Goal: Task Accomplishment & Management: Use online tool/utility

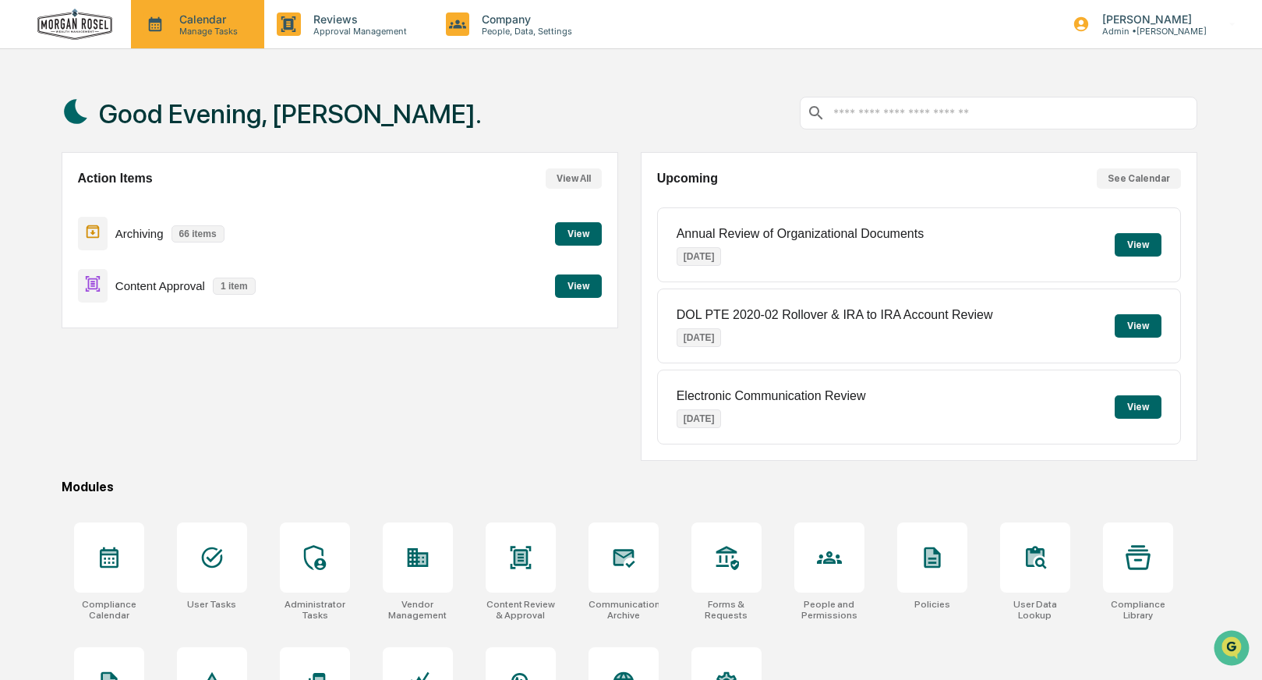
click at [204, 30] on p "Manage Tasks" at bounding box center [206, 31] width 79 height 11
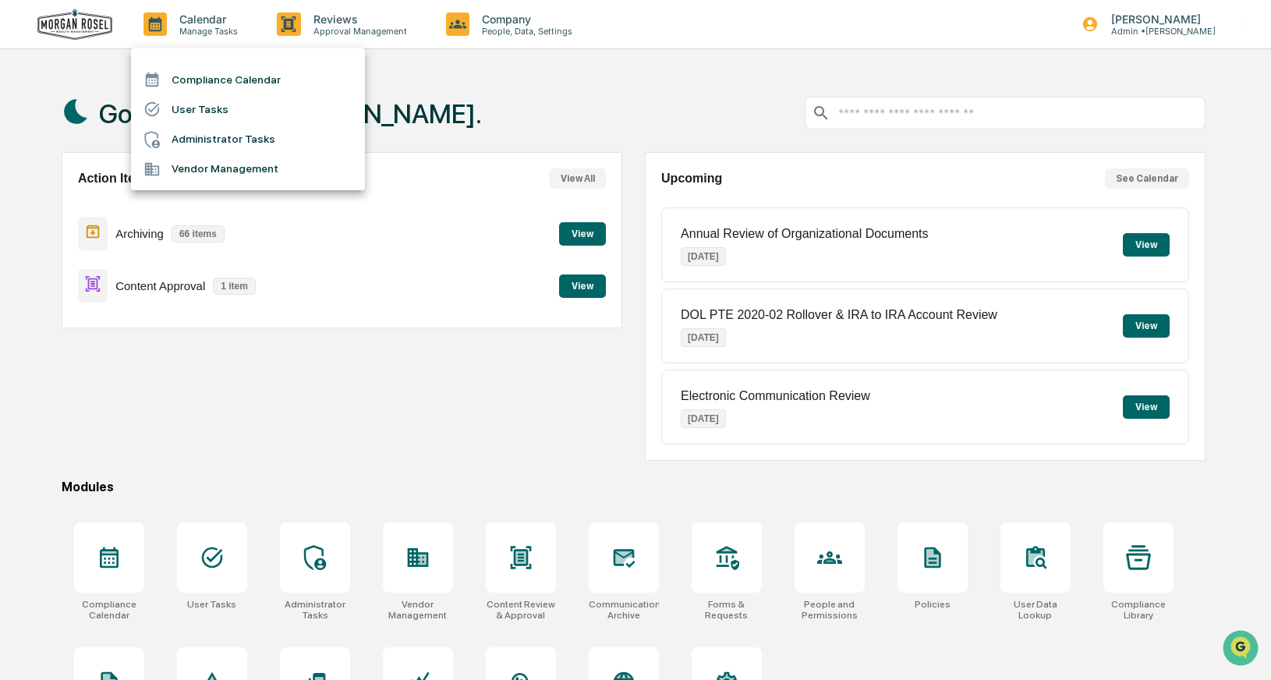
click at [150, 463] on div at bounding box center [635, 340] width 1271 height 680
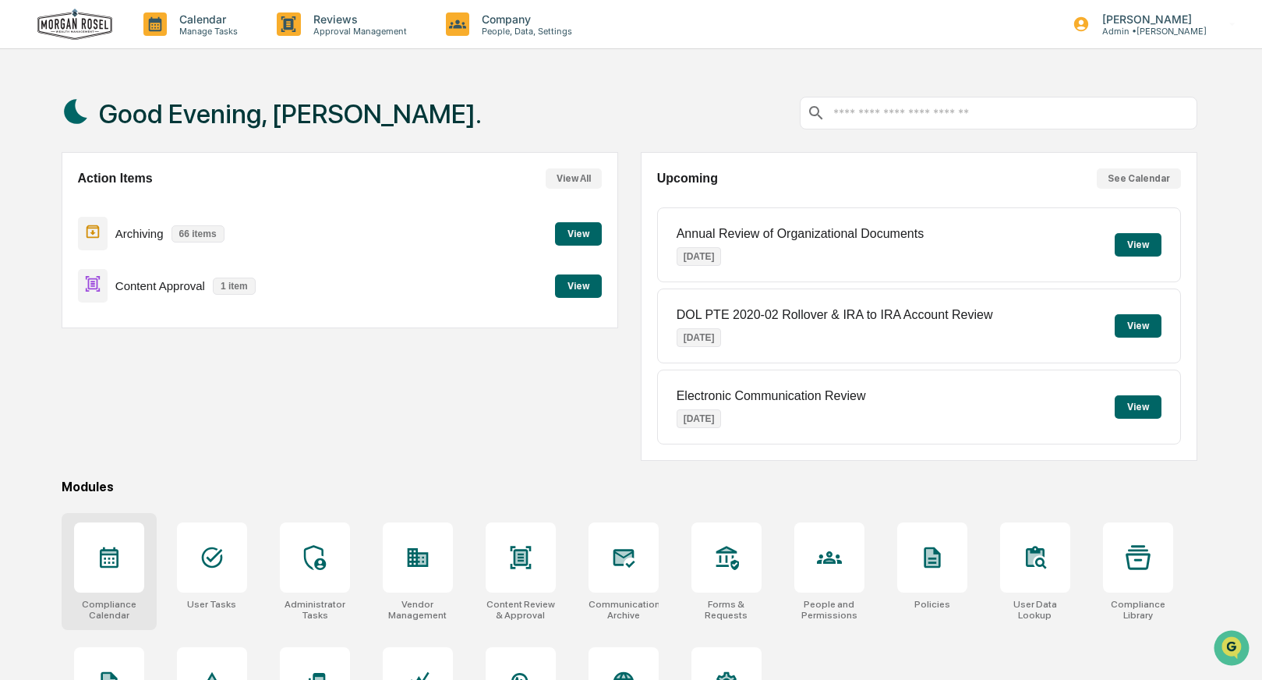
click at [104, 562] on icon at bounding box center [109, 557] width 19 height 21
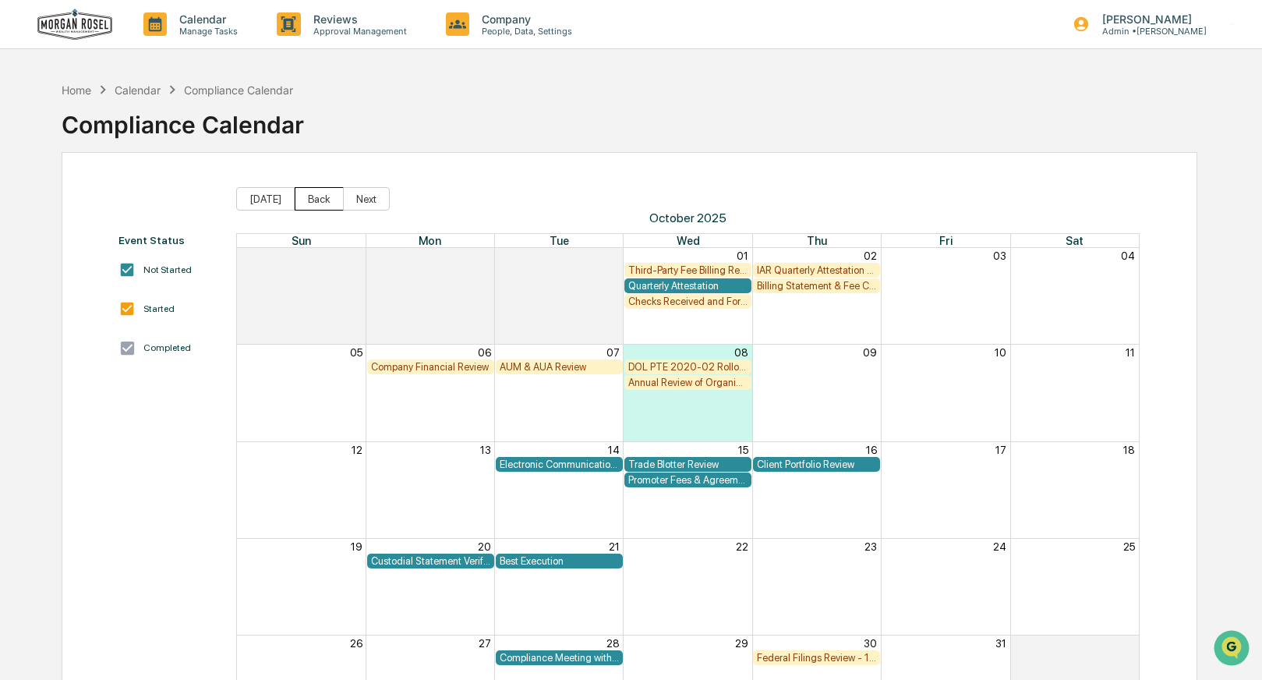
click at [311, 196] on button "Back" at bounding box center [319, 198] width 49 height 23
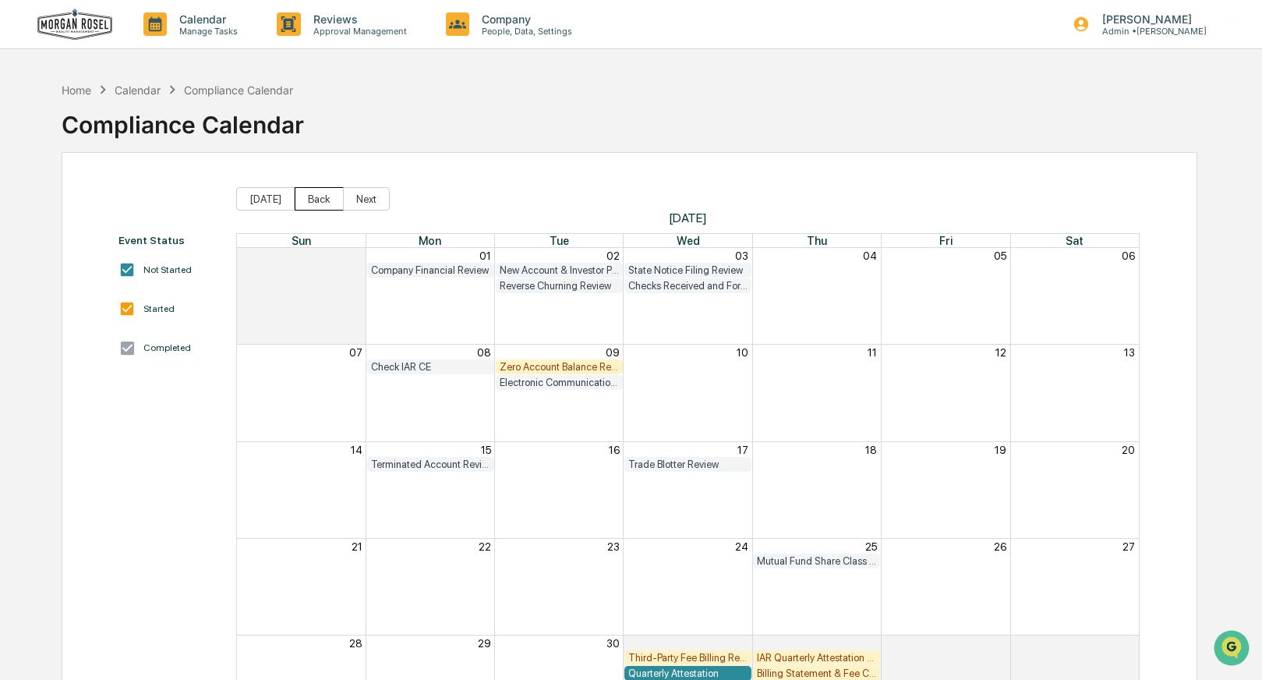
click at [311, 196] on button "Back" at bounding box center [319, 198] width 49 height 23
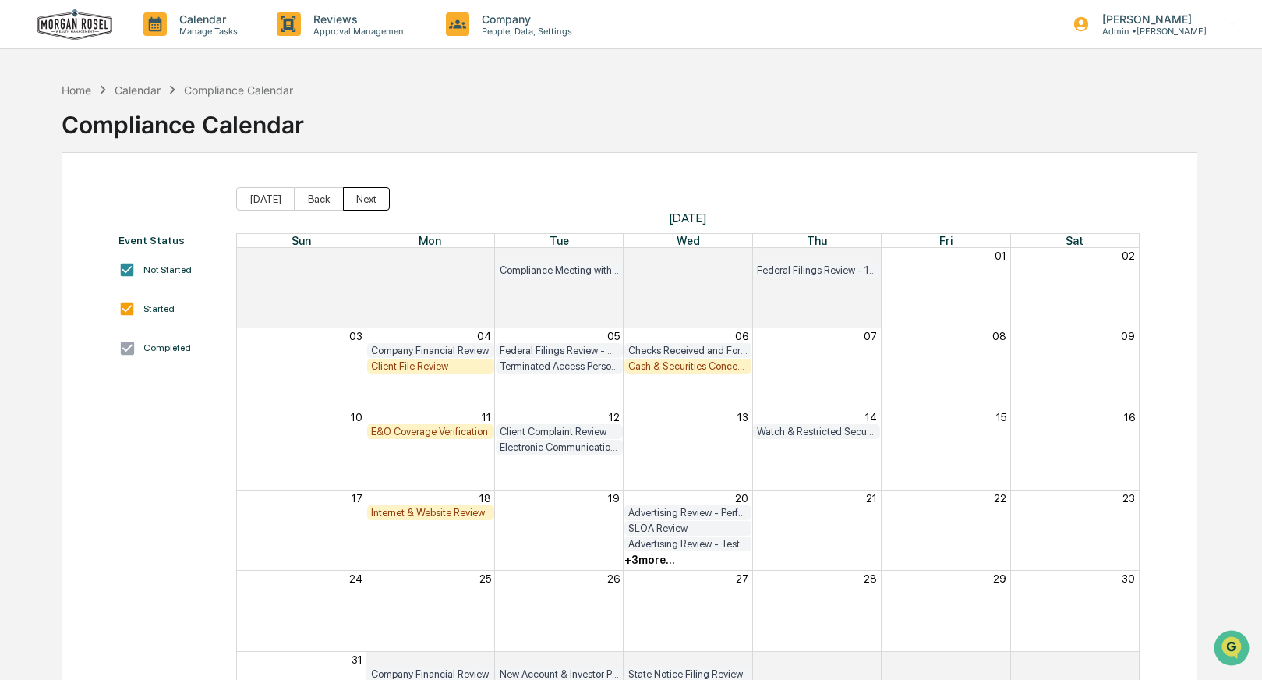
click at [355, 196] on button "Next" at bounding box center [366, 198] width 47 height 23
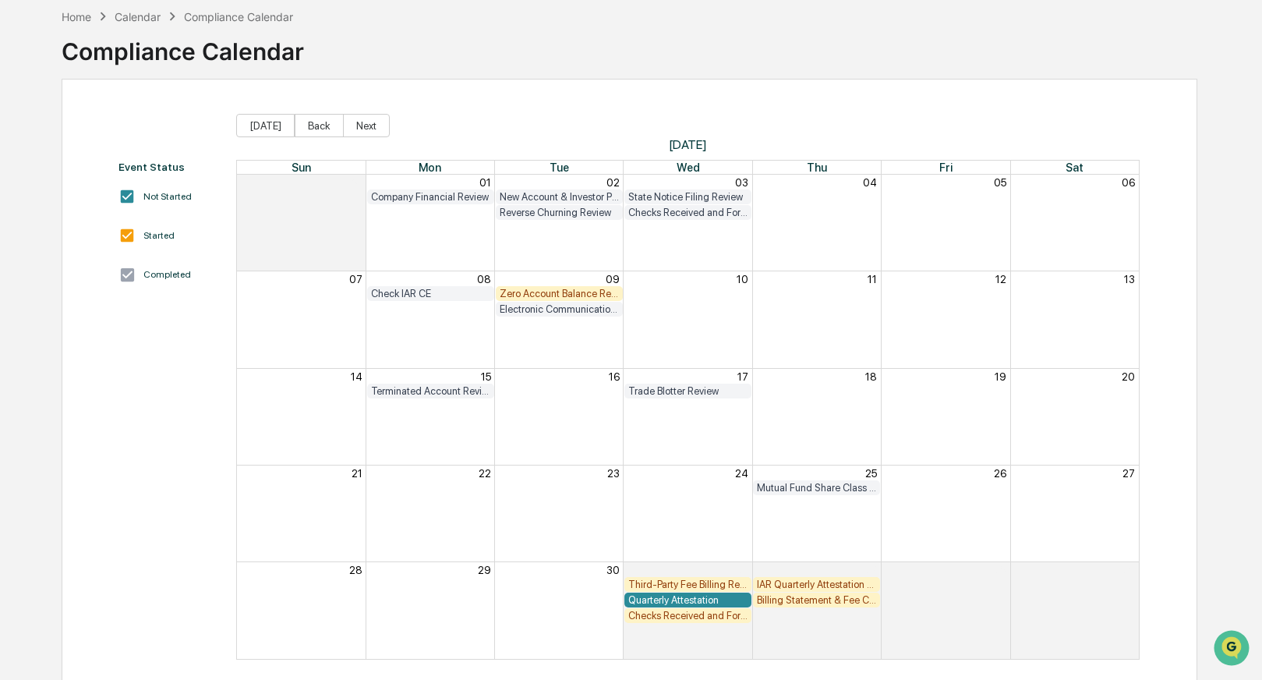
scroll to position [87, 0]
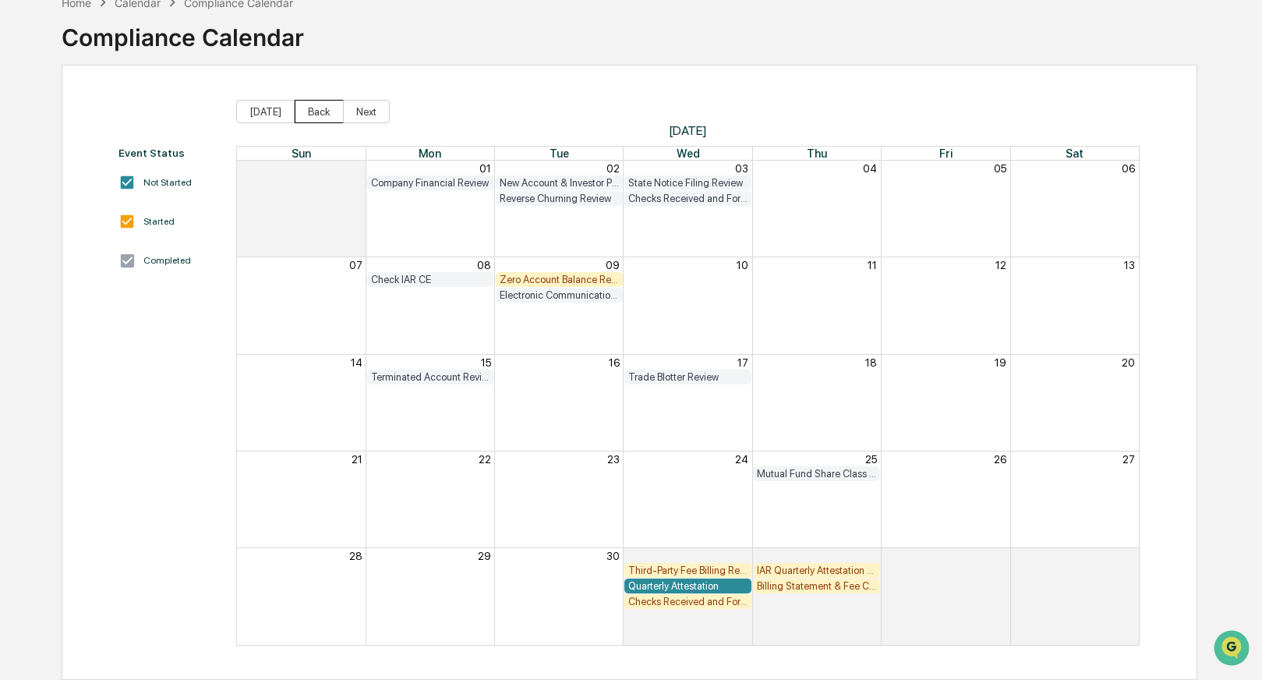
click at [319, 106] on button "Back" at bounding box center [319, 111] width 49 height 23
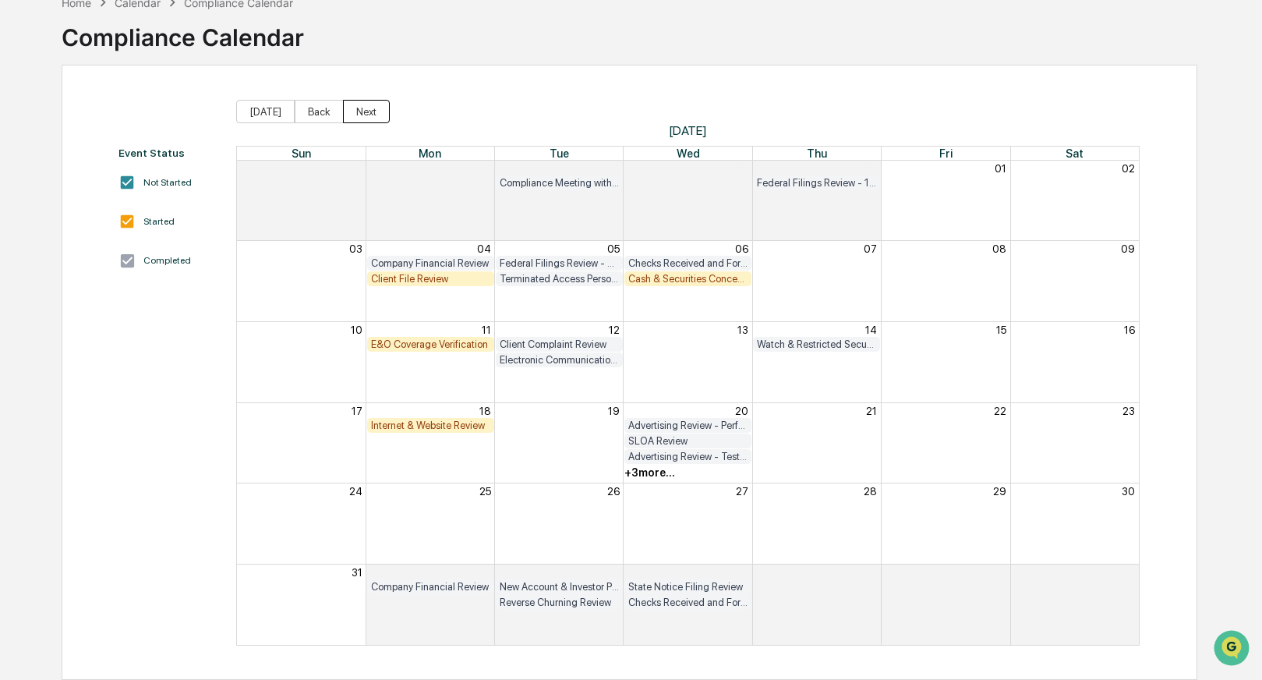
click at [369, 112] on button "Next" at bounding box center [366, 111] width 47 height 23
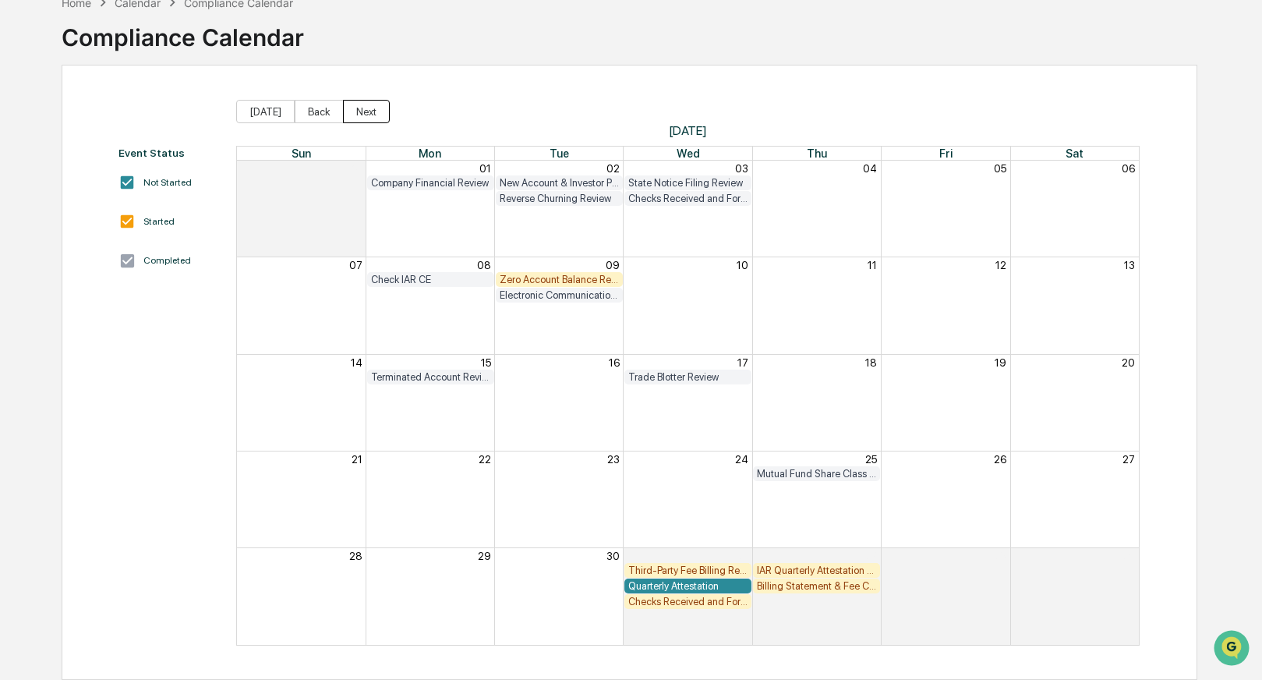
click at [369, 108] on button "Next" at bounding box center [366, 111] width 47 height 23
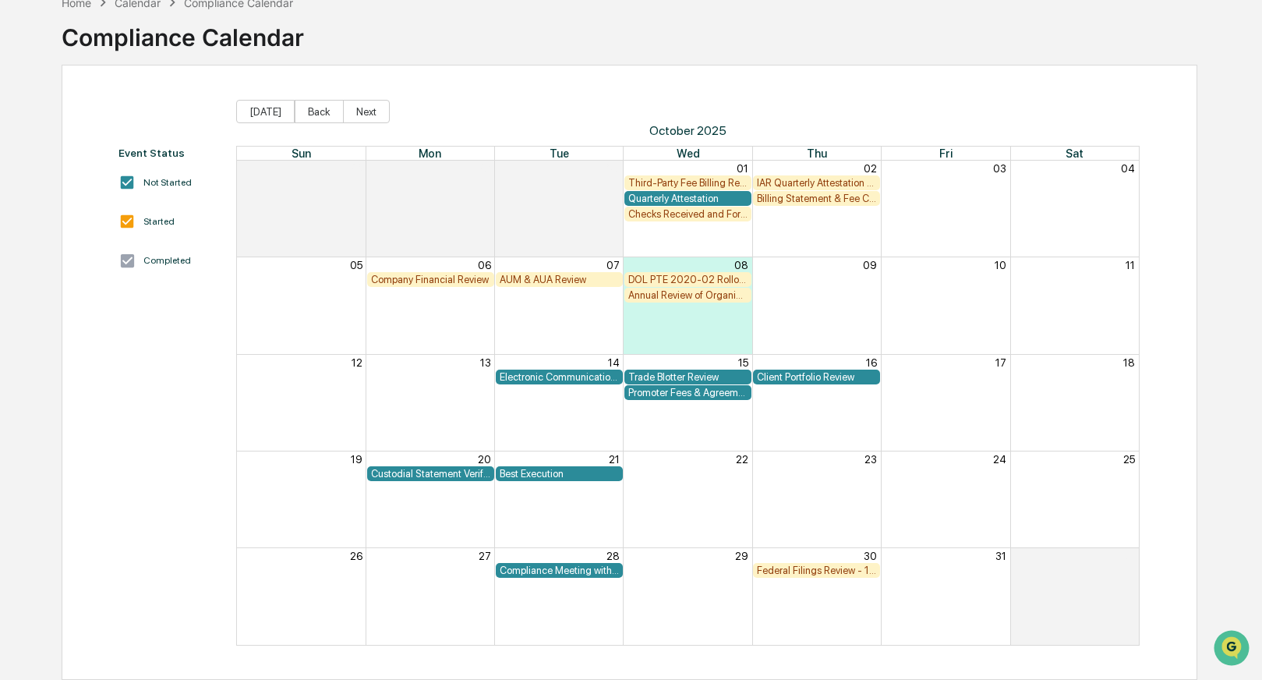
drag, startPoint x: 605, startPoint y: 178, endPoint x: 615, endPoint y: 175, distance: 10.6
click at [606, 177] on div "Month View" at bounding box center [430, 183] width 387 height 16
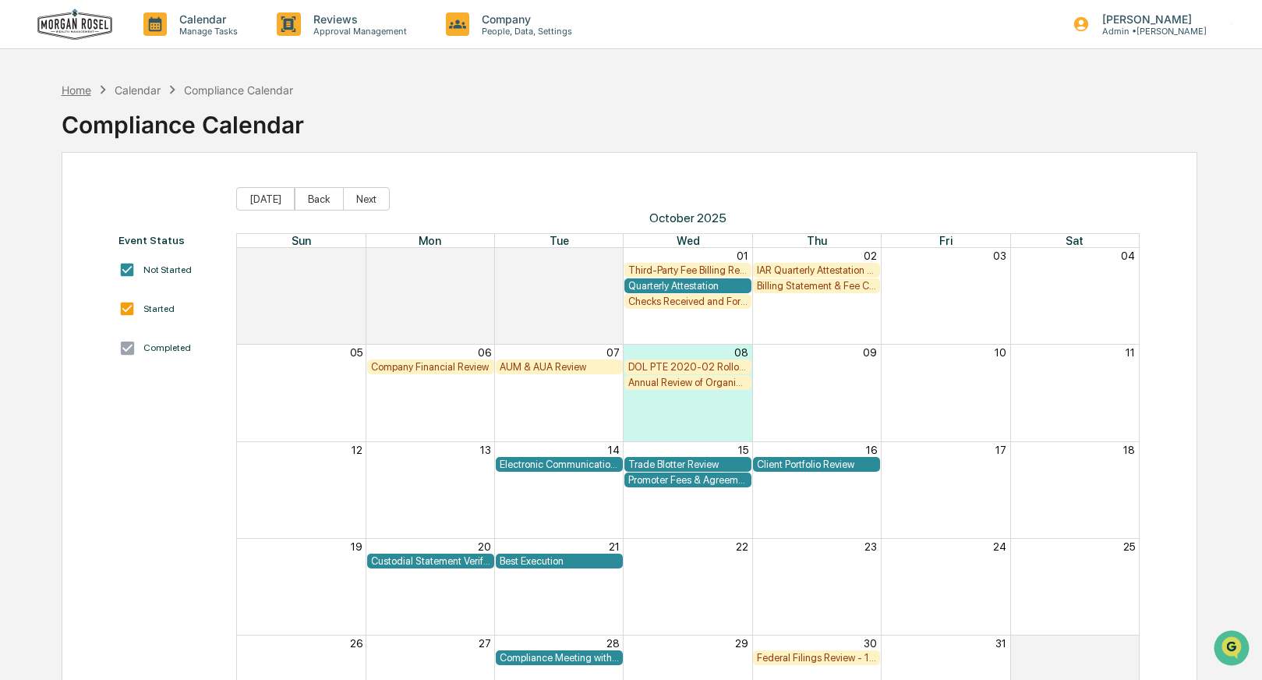
click at [71, 92] on div "Home" at bounding box center [77, 89] width 30 height 13
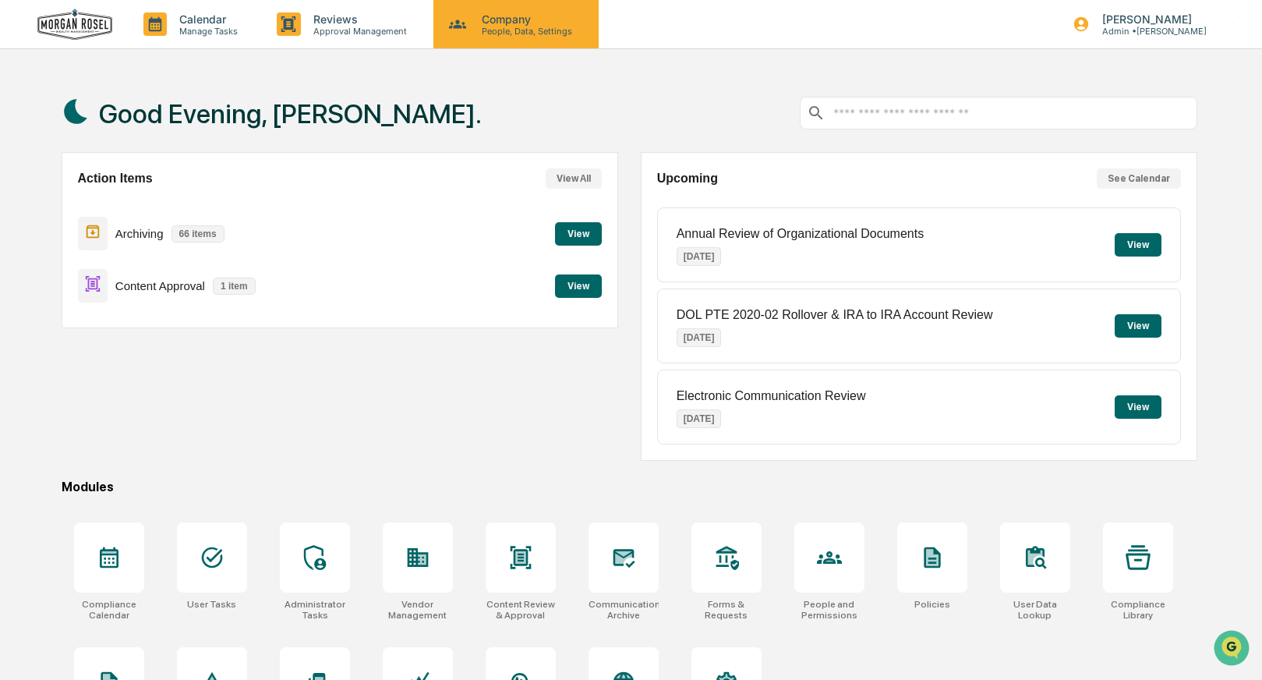
click at [509, 28] on p "People, Data, Settings" at bounding box center [524, 31] width 111 height 11
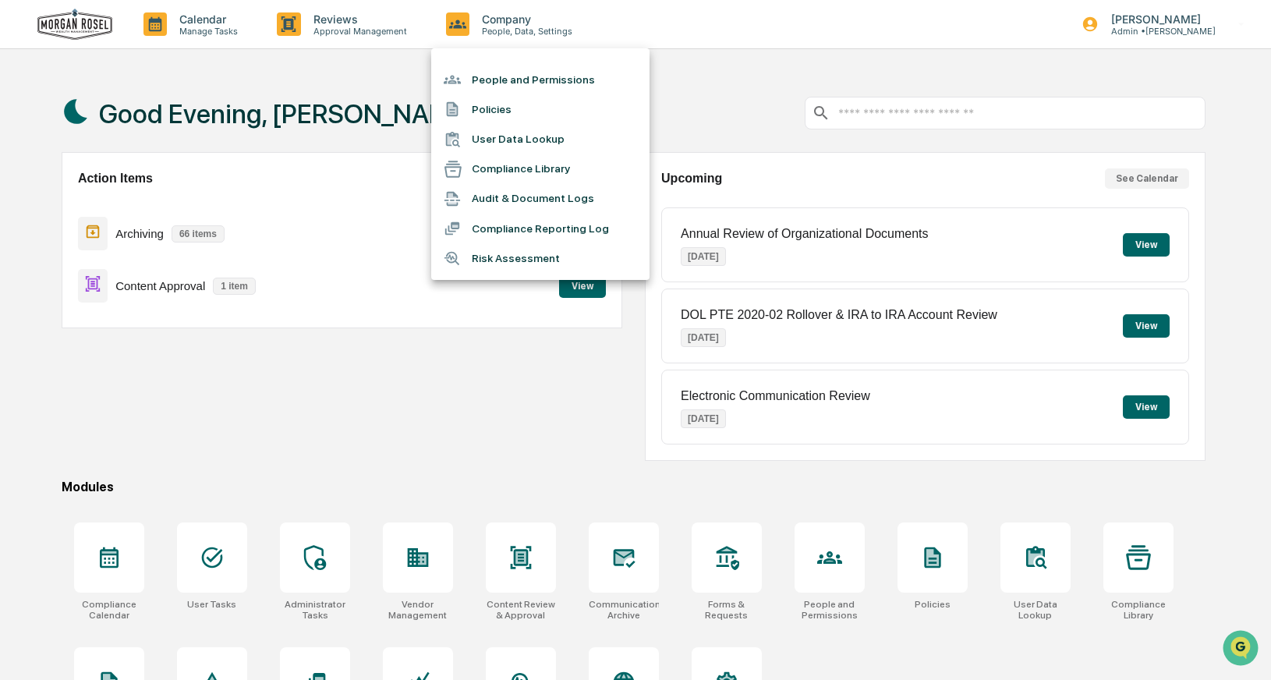
click at [501, 227] on li "Compliance Reporting Log" at bounding box center [540, 229] width 218 height 30
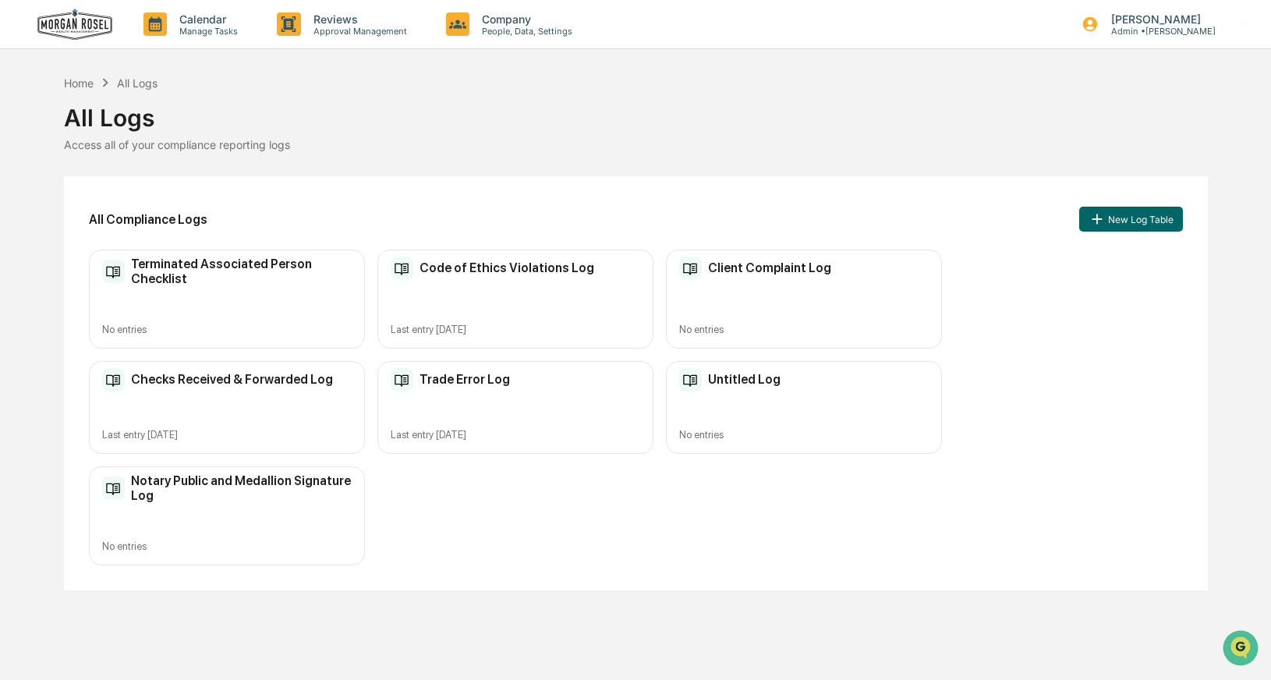
click at [251, 401] on div "Checks Received & Forwarded Log Last entry [DATE]" at bounding box center [227, 407] width 276 height 93
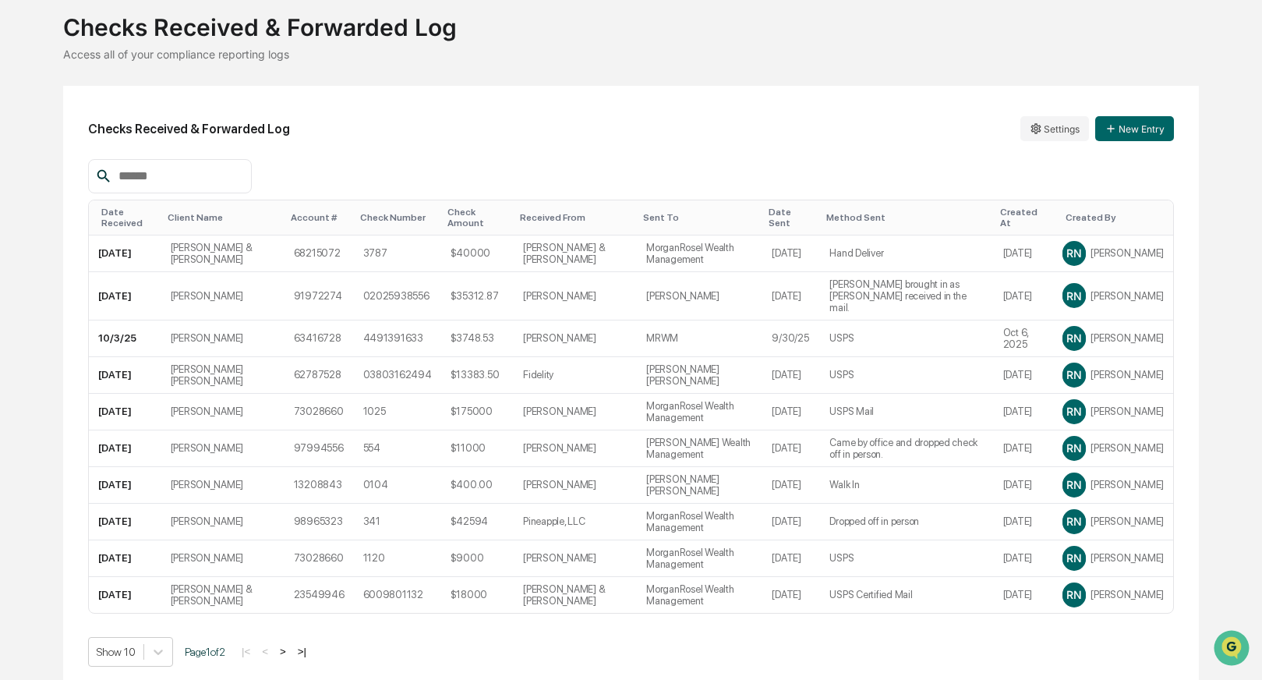
scroll to position [94, 0]
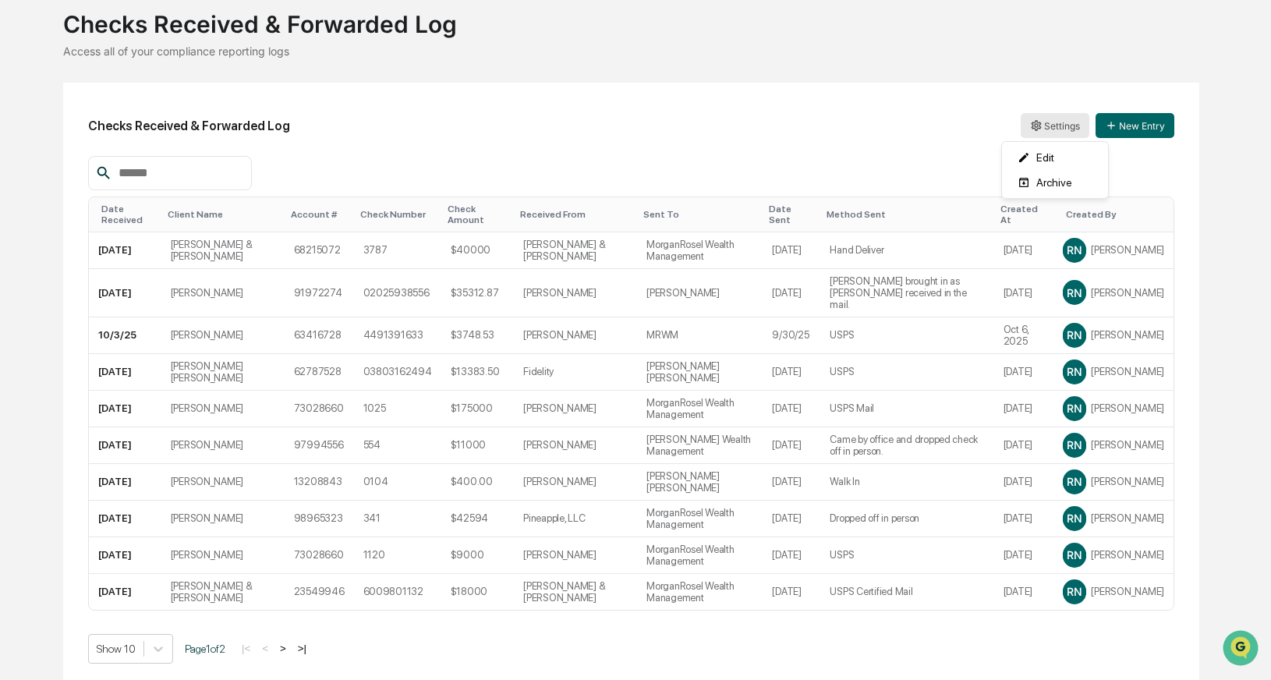
click at [1058, 131] on html "Calendar Manage Tasks Reviews Approval Management Company People, Data, Setting…" at bounding box center [635, 246] width 1271 height 680
click at [897, 135] on html "Calendar Manage Tasks Reviews Approval Management Company People, Data, Setting…" at bounding box center [635, 246] width 1271 height 680
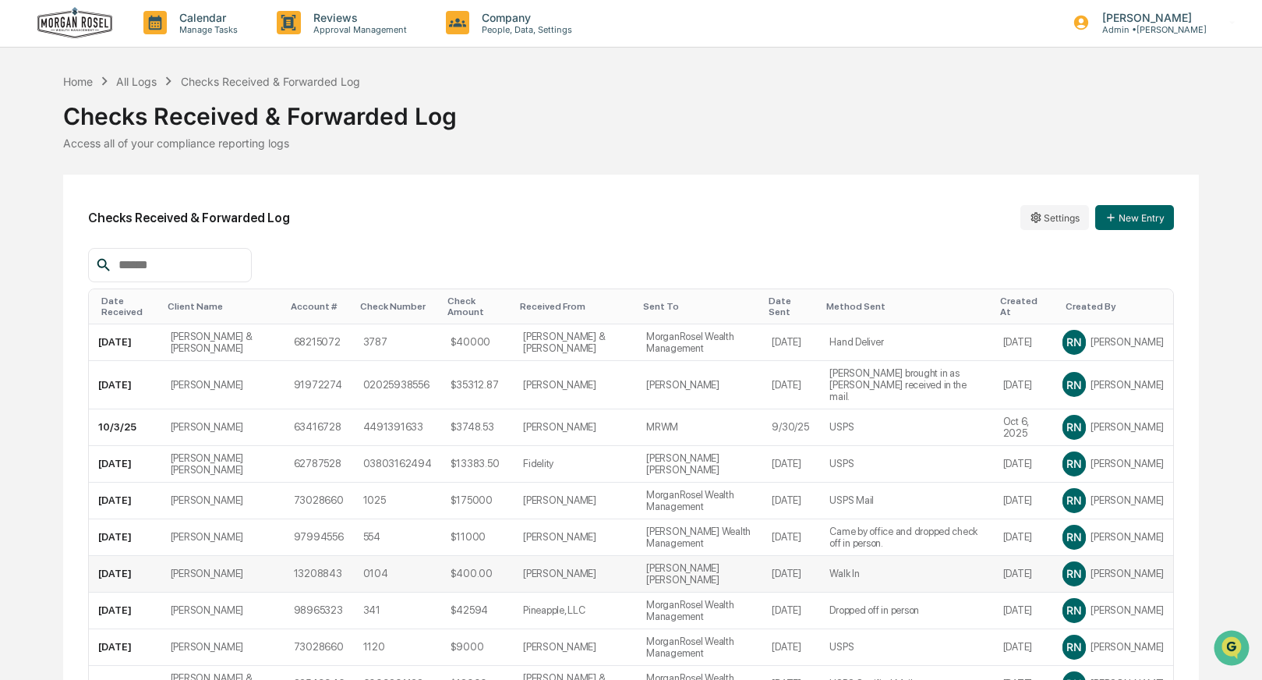
scroll to position [0, 0]
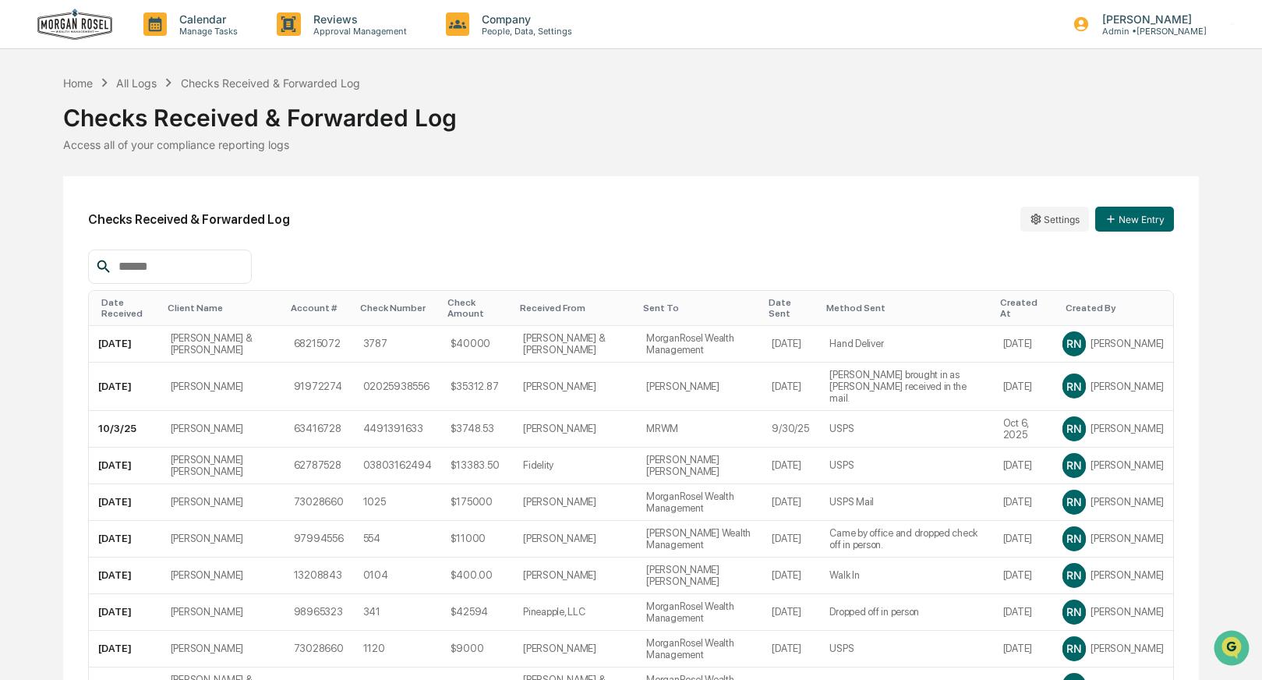
click at [575, 203] on div "Checks Received & Forwarded Log Settings New Entry" at bounding box center [631, 219] width 1086 height 36
click at [69, 79] on div "Home" at bounding box center [78, 82] width 30 height 13
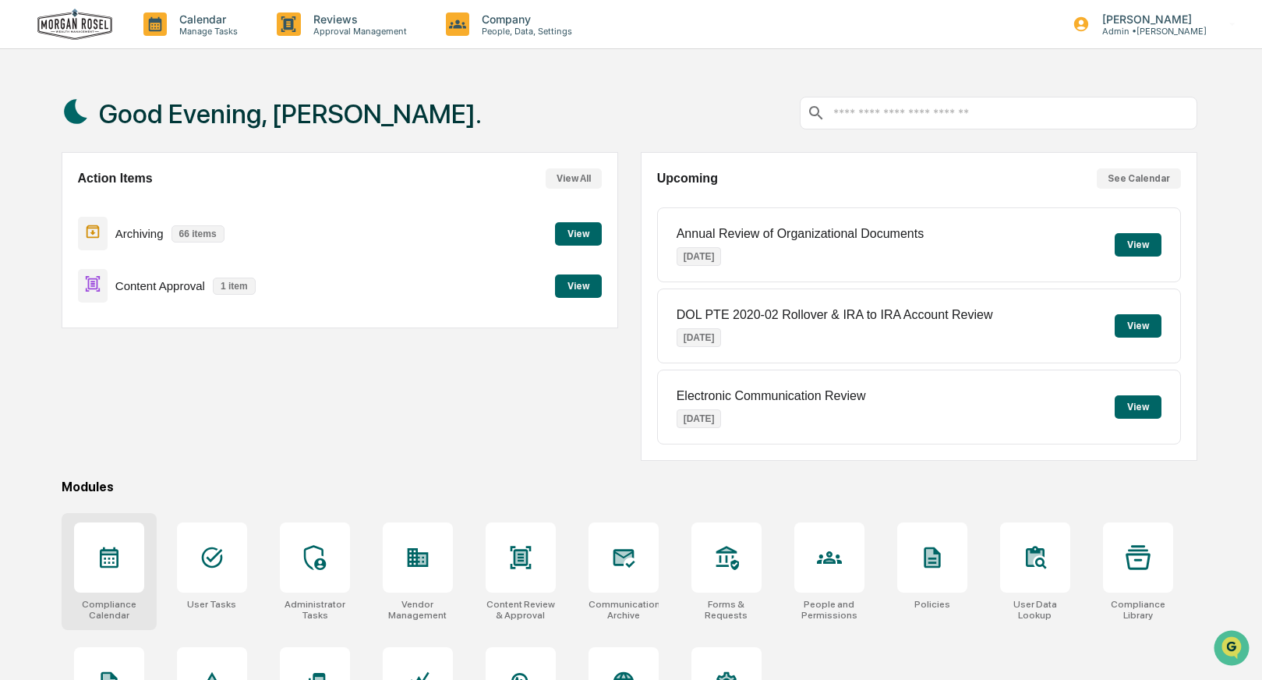
click at [111, 559] on icon at bounding box center [109, 557] width 25 height 25
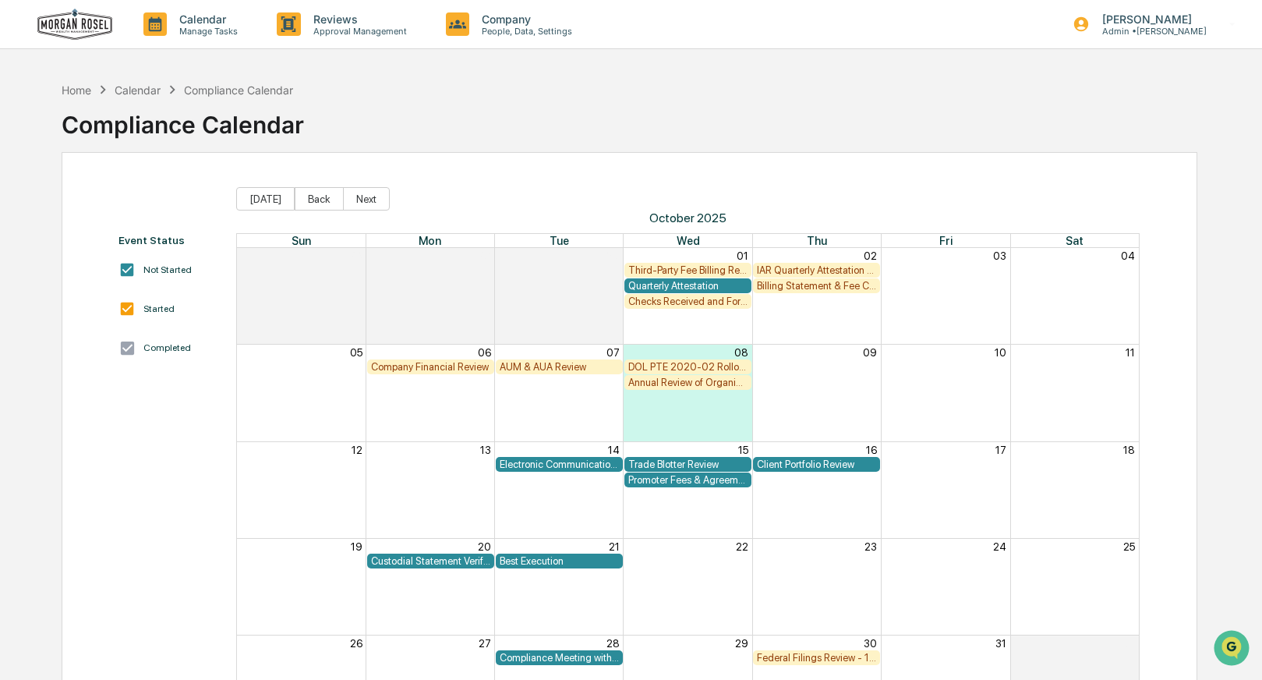
click at [670, 301] on div "Checks Received and Forwarded Log" at bounding box center [687, 301] width 119 height 12
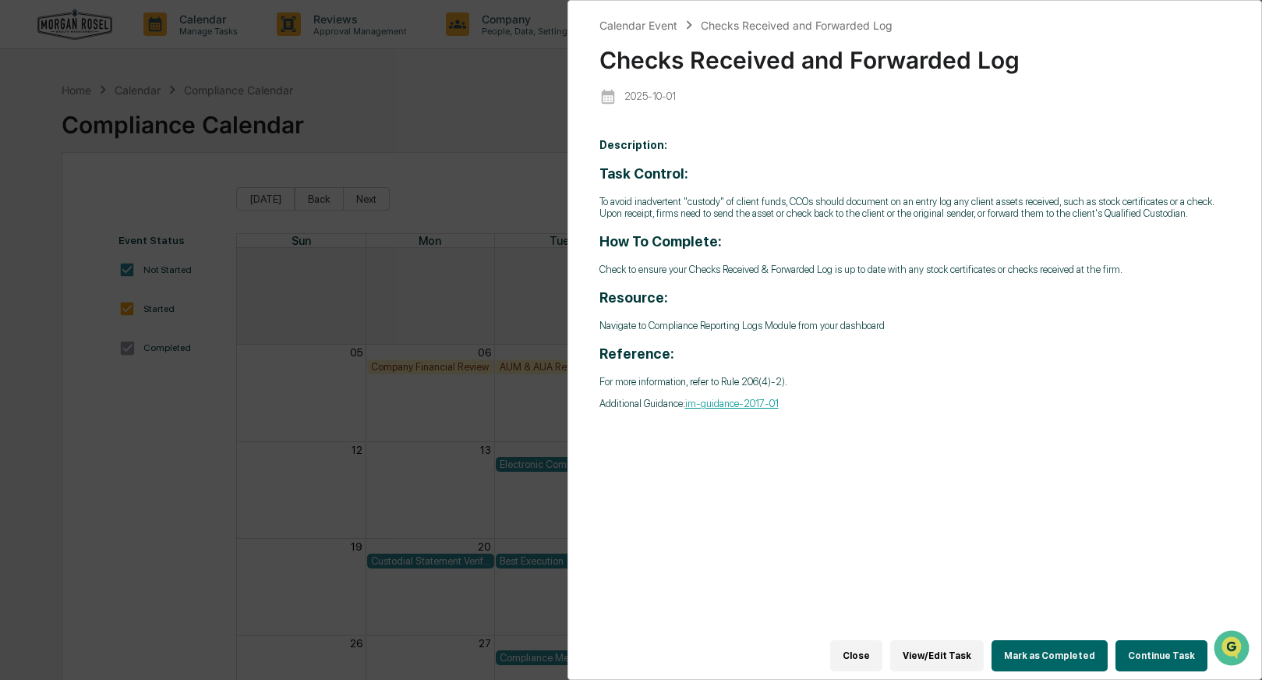
click at [1172, 640] on button "Continue Task" at bounding box center [1161, 655] width 92 height 31
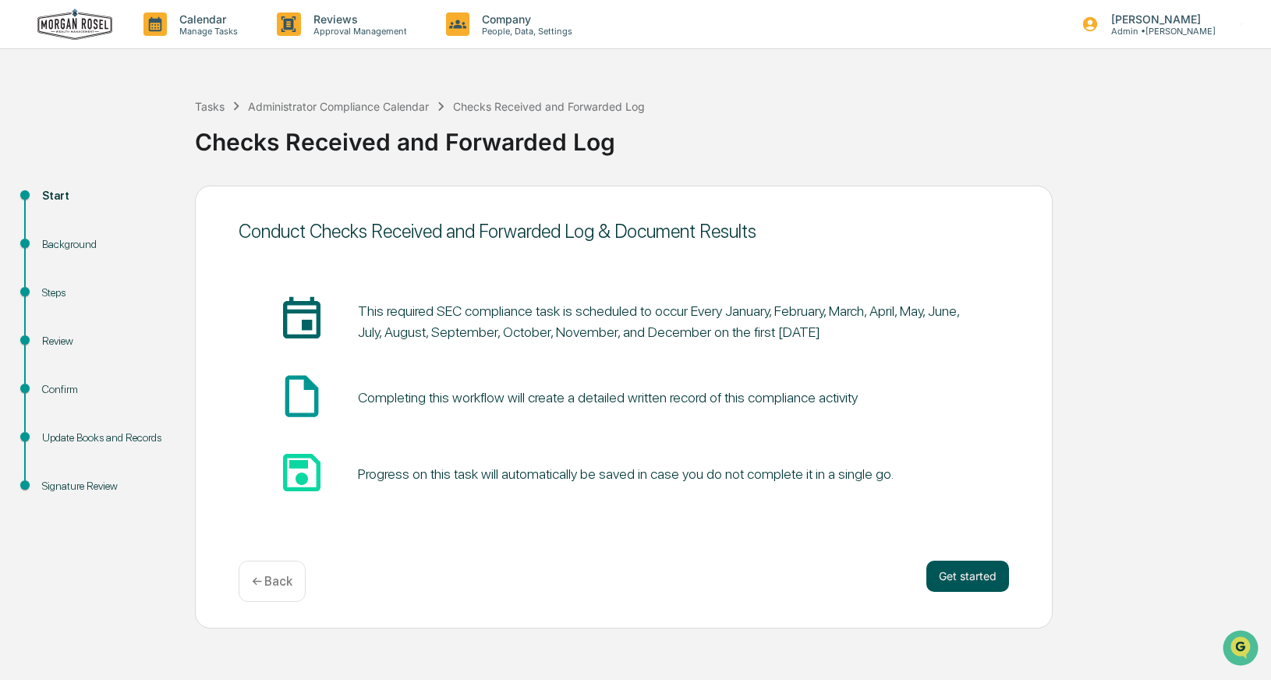
click at [987, 585] on button "Get started" at bounding box center [967, 575] width 83 height 31
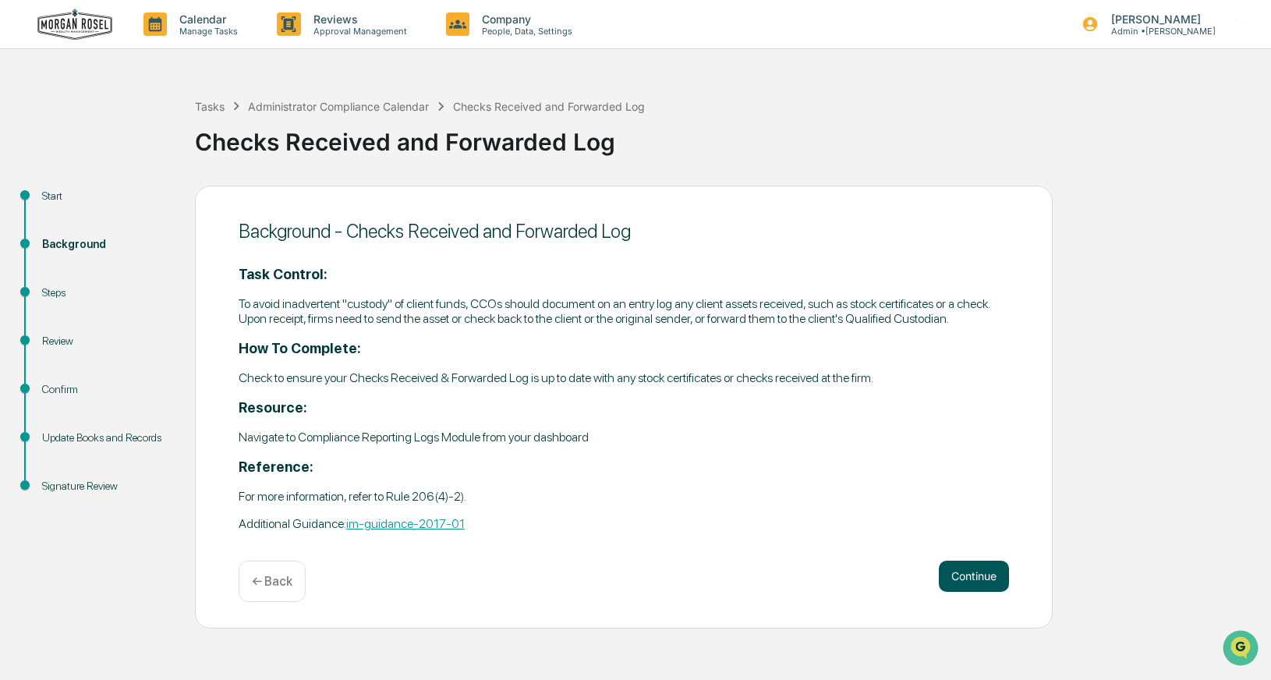
click at [984, 582] on button "Continue" at bounding box center [973, 575] width 70 height 31
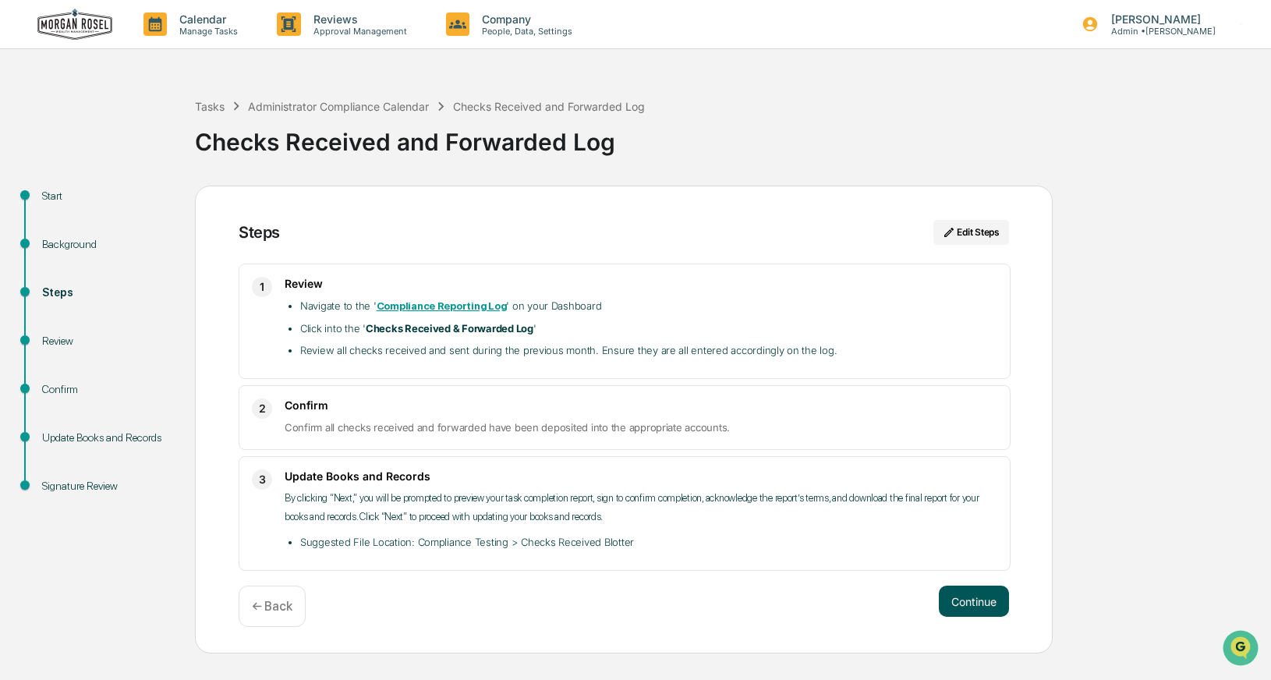
click at [975, 605] on button "Continue" at bounding box center [973, 600] width 70 height 31
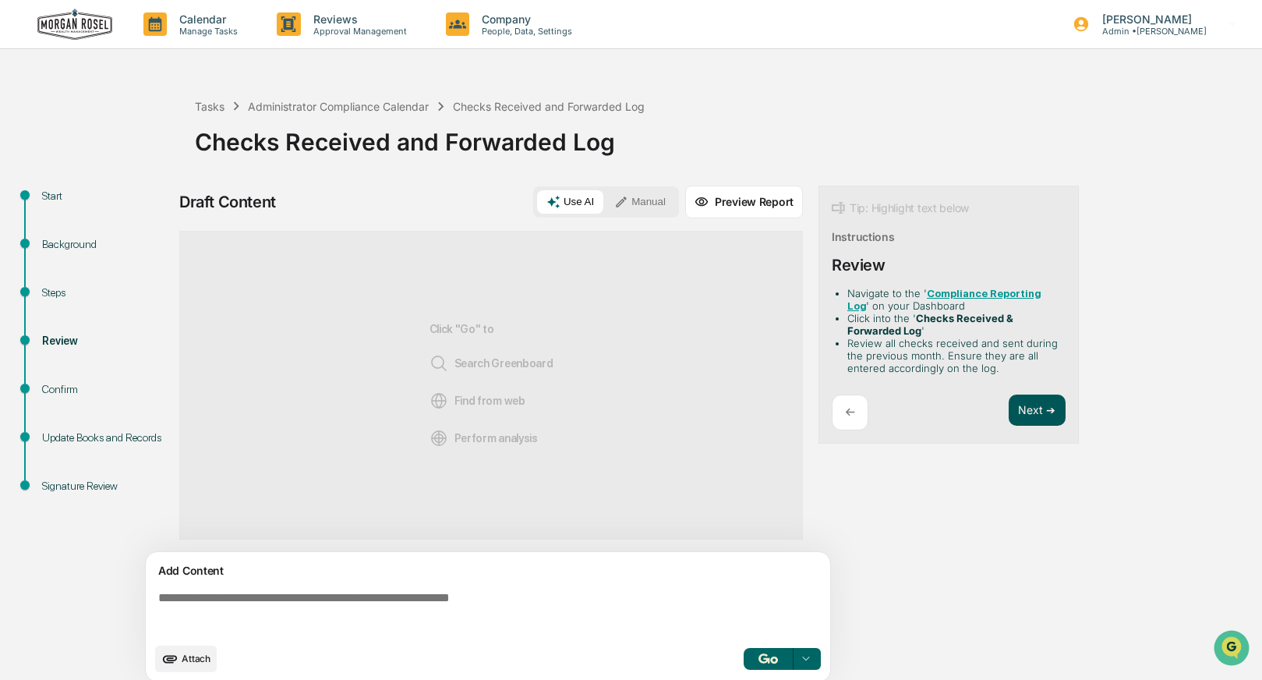
click at [1031, 413] on button "Next ➔" at bounding box center [1037, 410] width 57 height 32
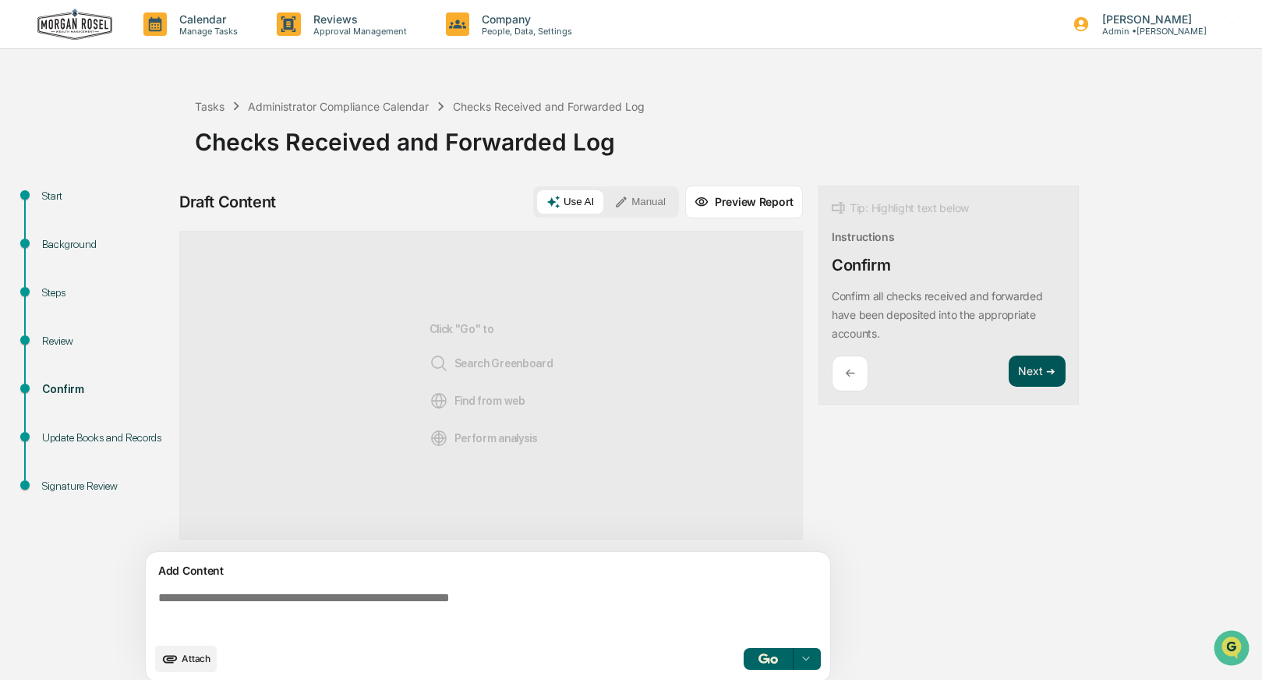
click at [1039, 378] on button "Next ➔" at bounding box center [1037, 371] width 57 height 32
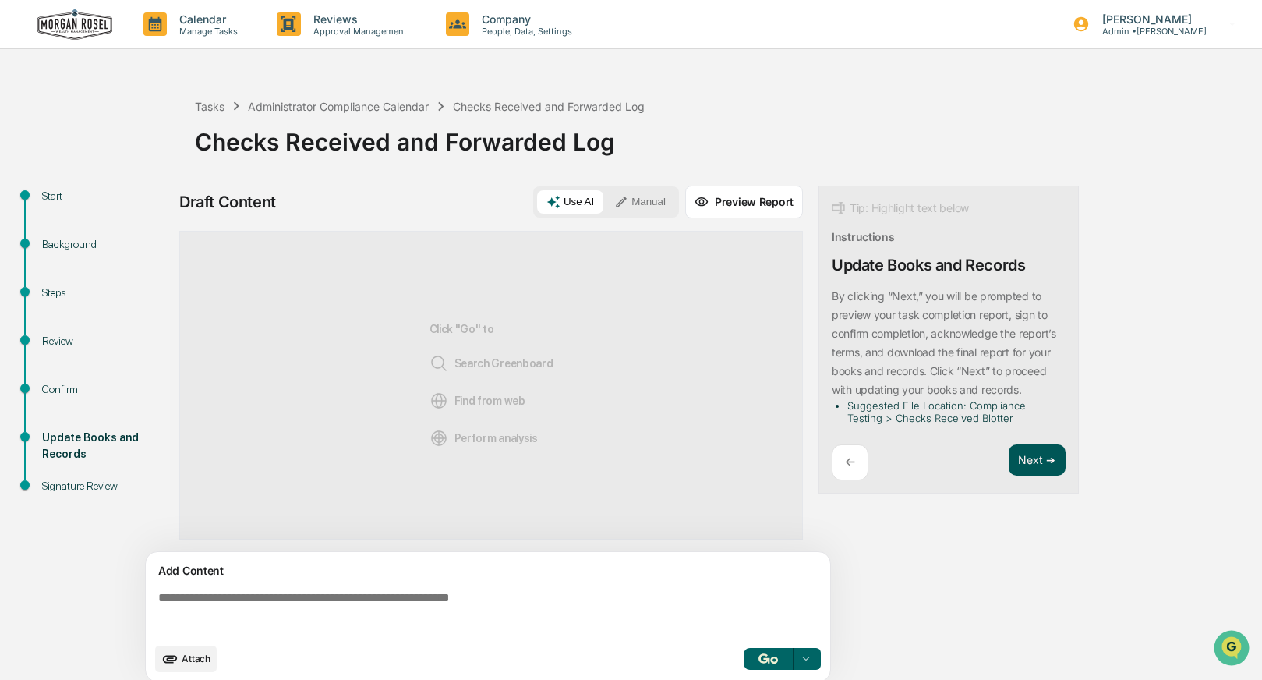
click at [1027, 451] on button "Next ➔" at bounding box center [1037, 460] width 57 height 32
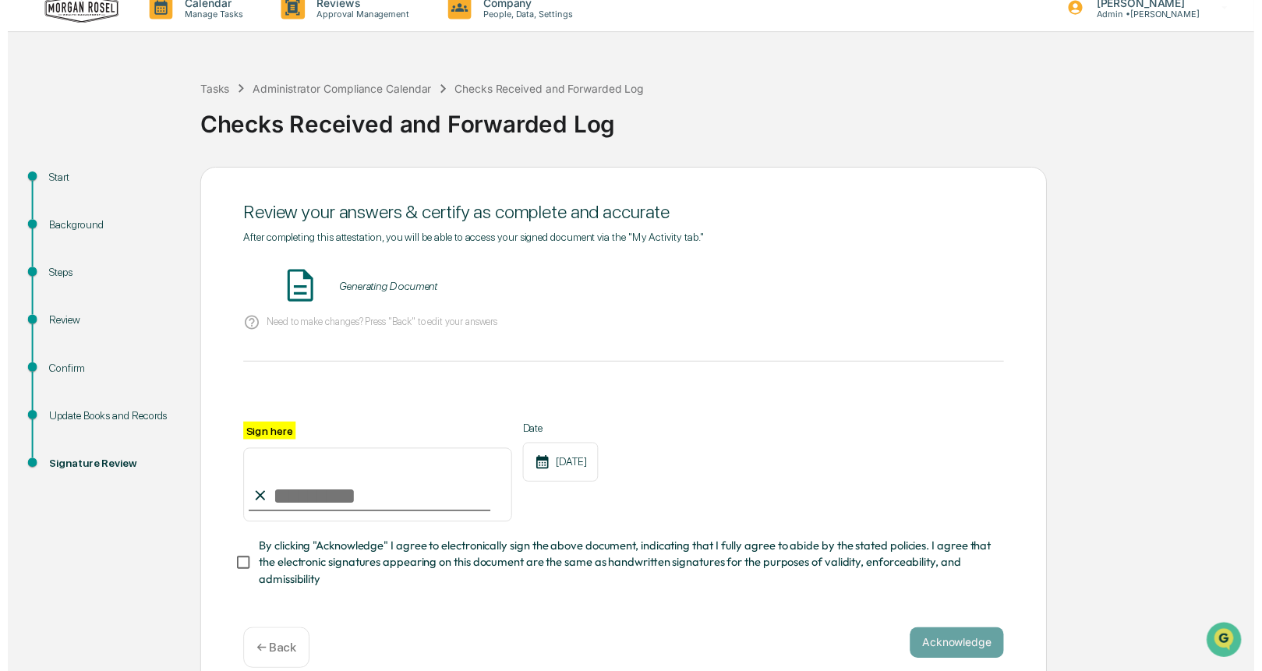
scroll to position [28, 0]
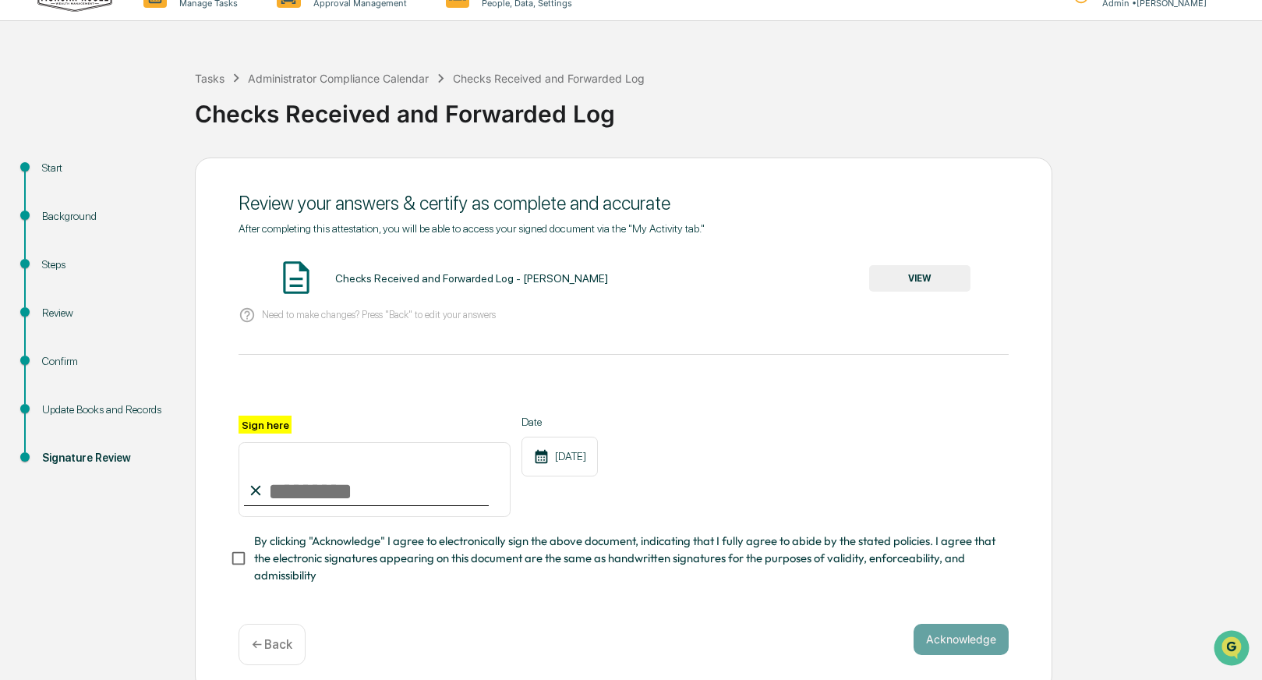
click at [931, 275] on button "VIEW" at bounding box center [919, 278] width 101 height 27
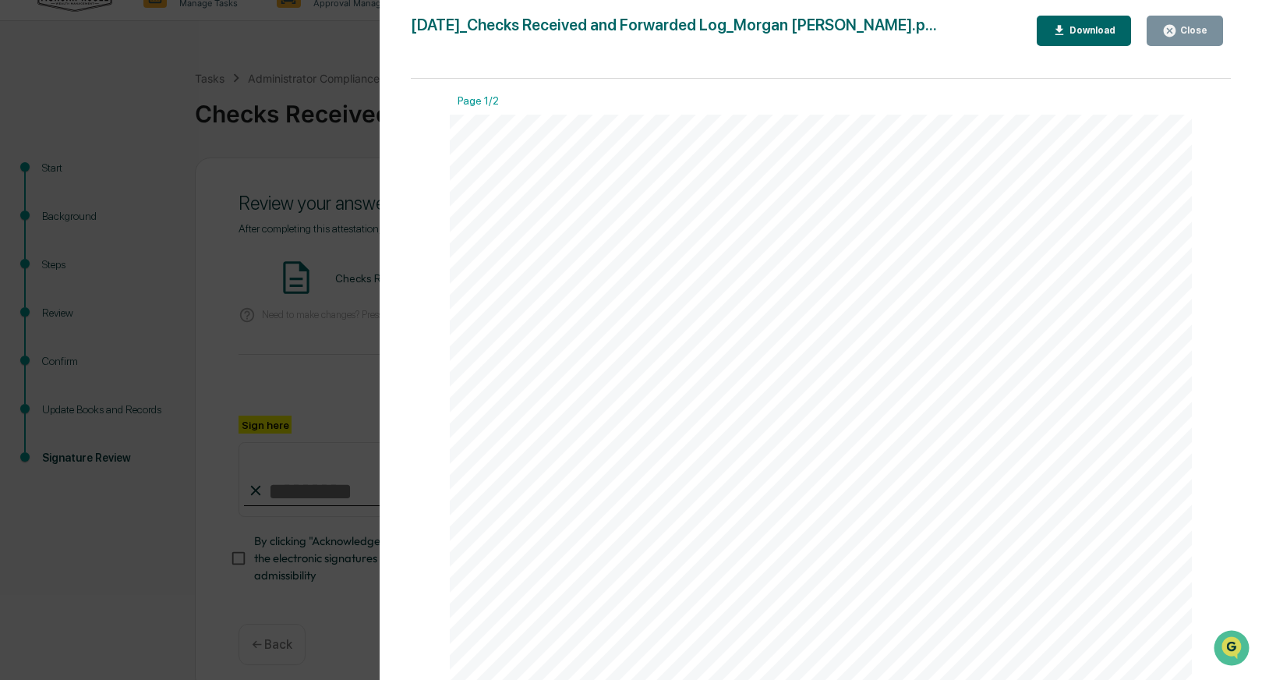
click at [1174, 27] on icon "button" at bounding box center [1170, 31] width 12 height 12
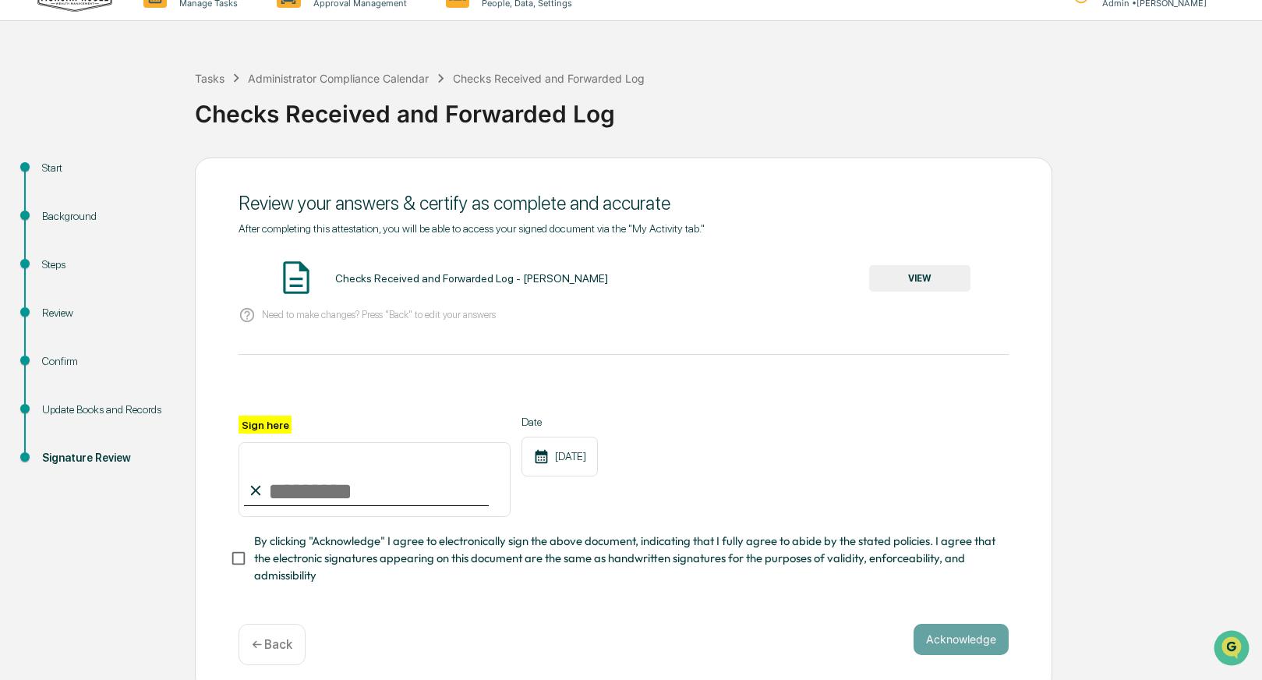
click at [291, 486] on input "Sign here" at bounding box center [375, 479] width 272 height 75
type input "**********"
click at [980, 643] on button "Acknowledge" at bounding box center [961, 639] width 95 height 31
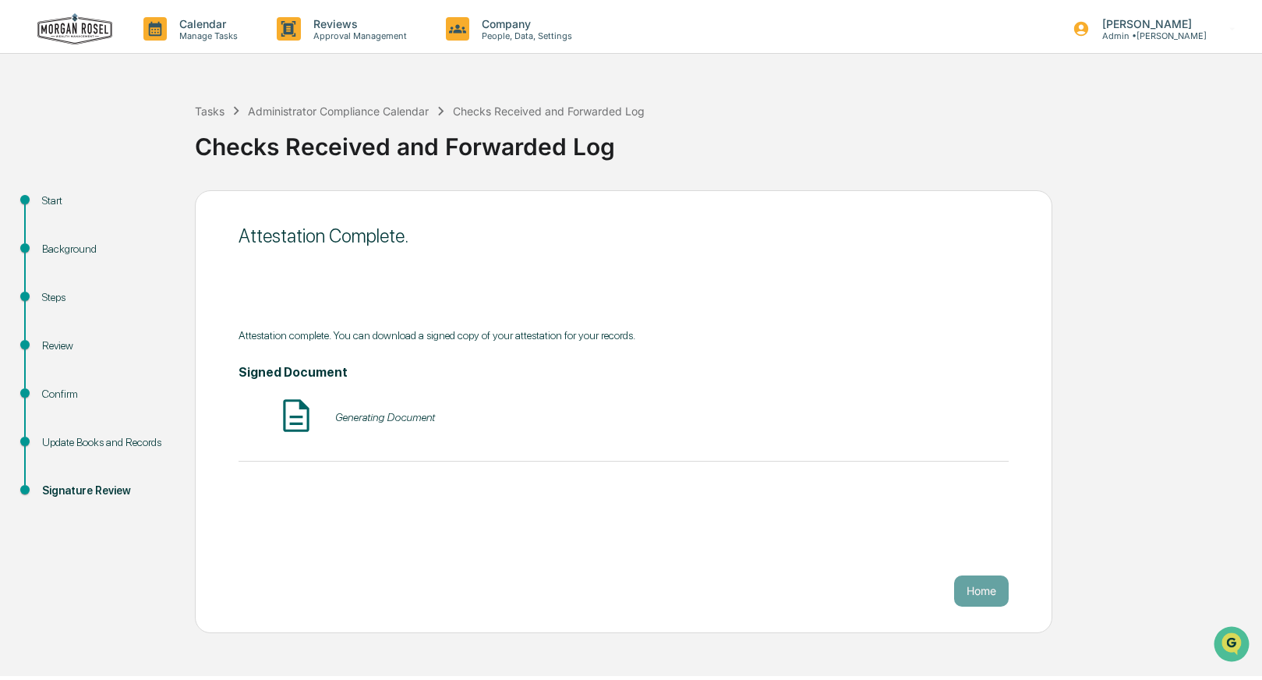
scroll to position [0, 0]
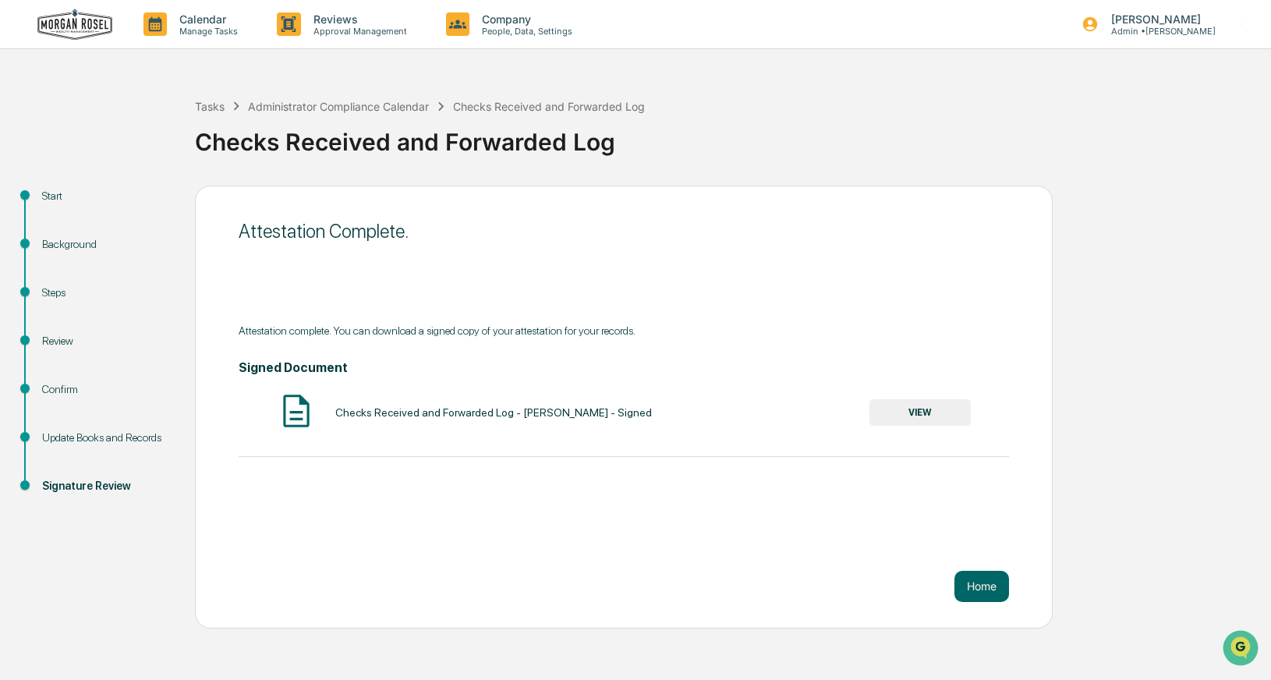
click at [932, 416] on button "VIEW" at bounding box center [919, 412] width 101 height 27
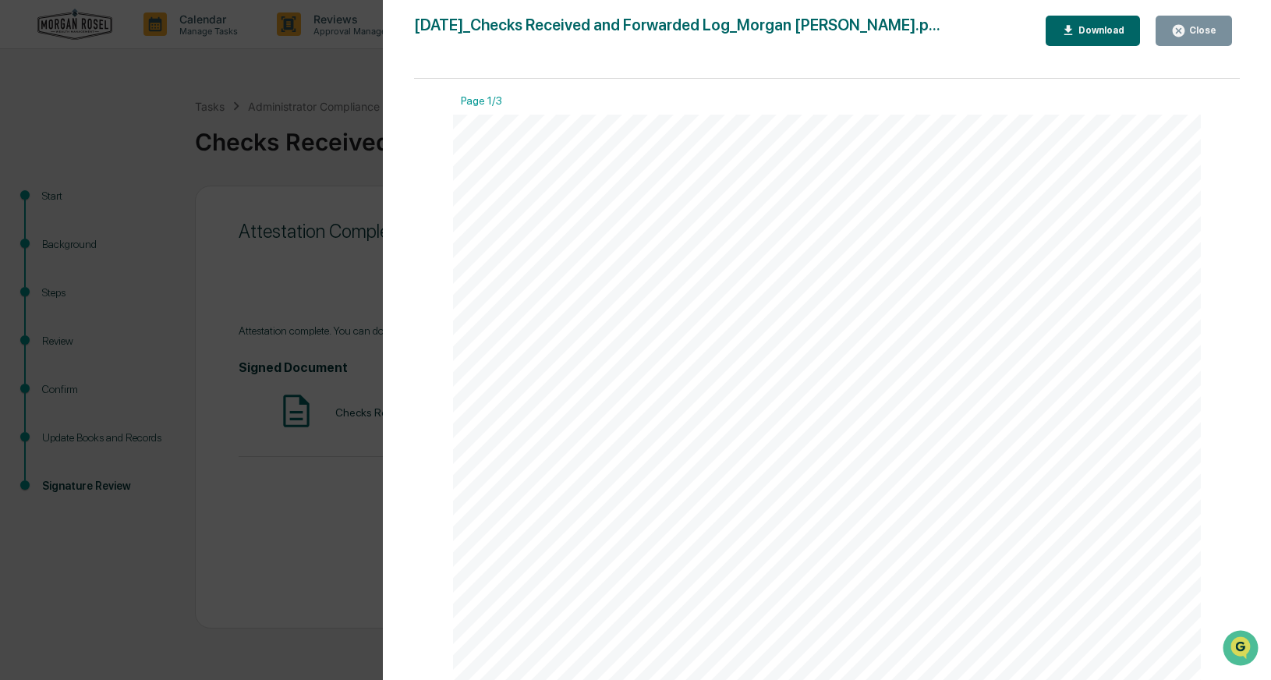
click at [1082, 28] on div "Download" at bounding box center [1099, 30] width 49 height 11
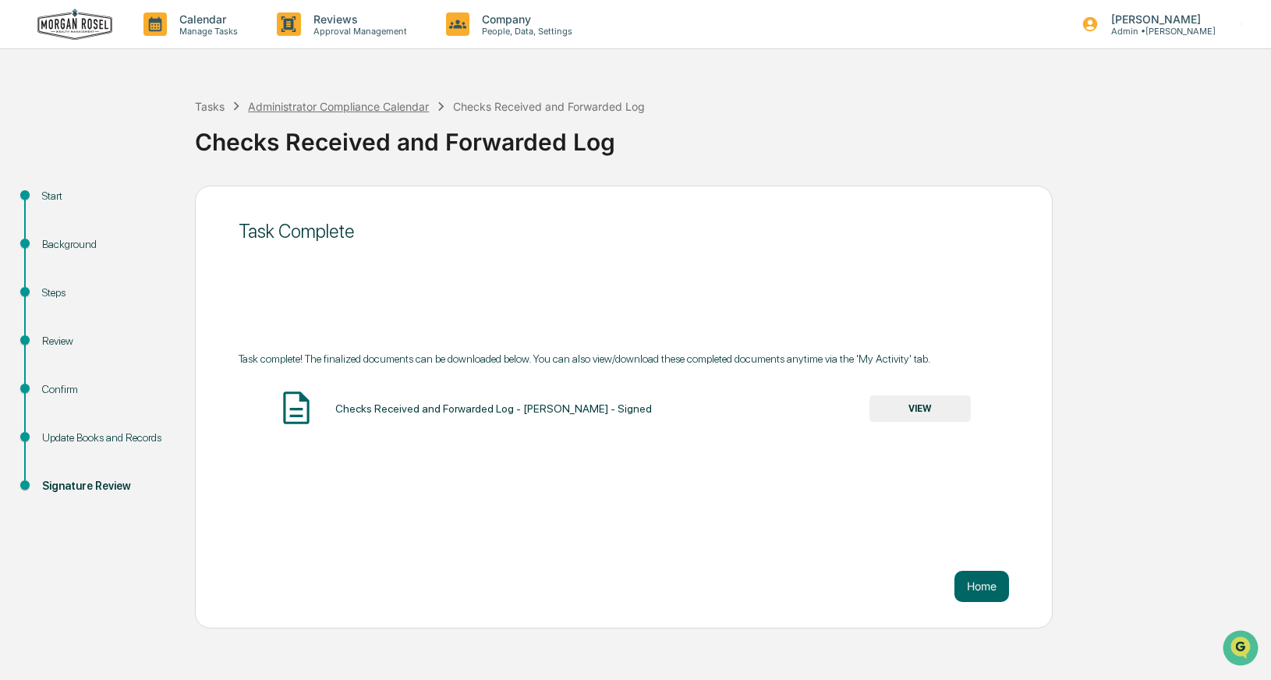
click at [294, 101] on div "Administrator Compliance Calendar" at bounding box center [338, 106] width 181 height 13
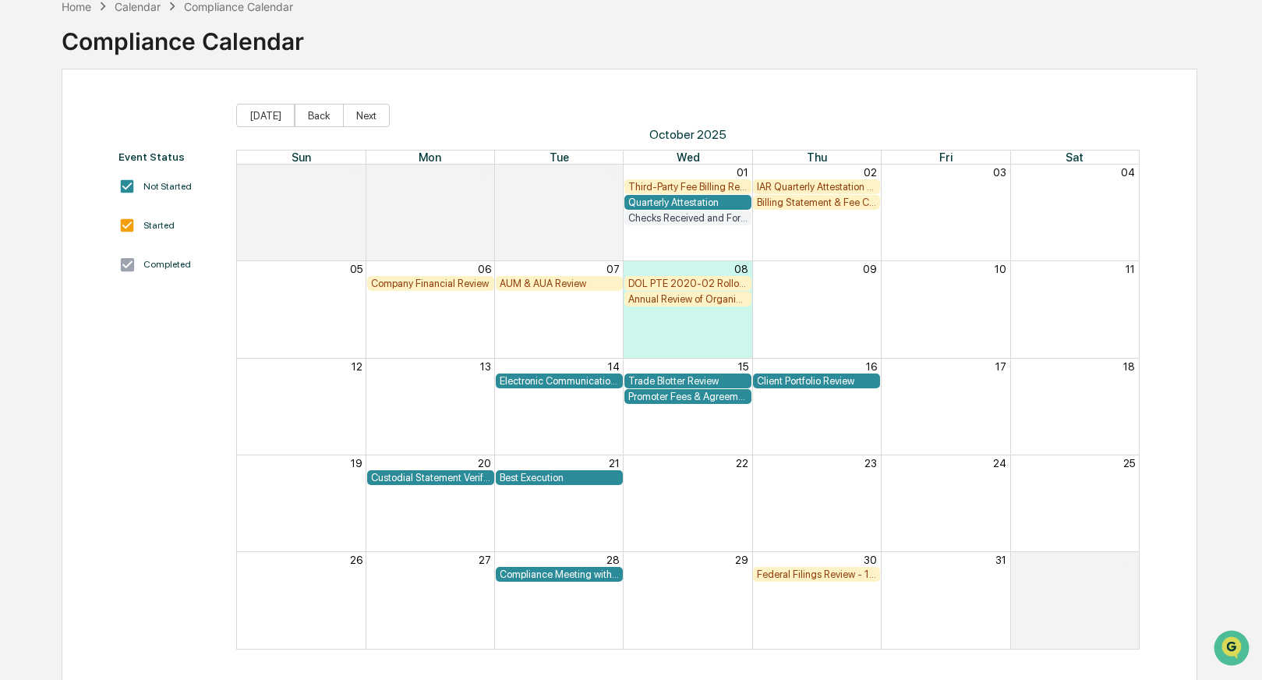
scroll to position [87, 0]
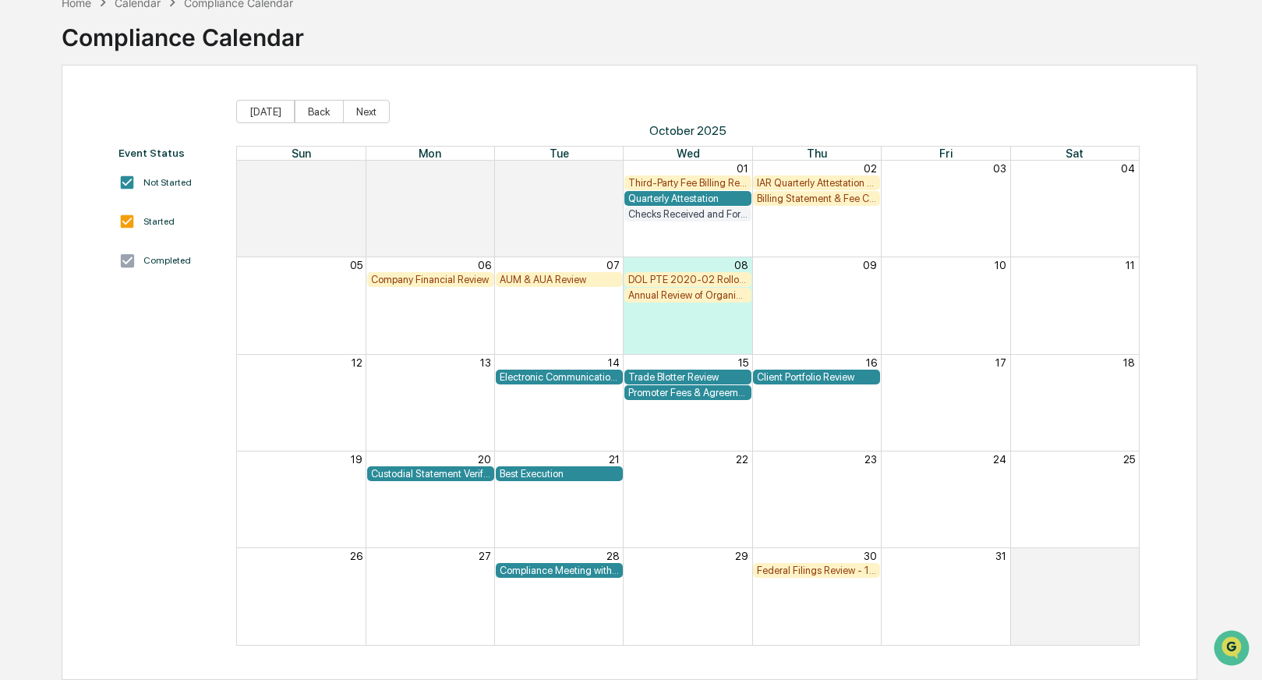
click at [577, 277] on div "AUM & AUA Review" at bounding box center [559, 280] width 119 height 12
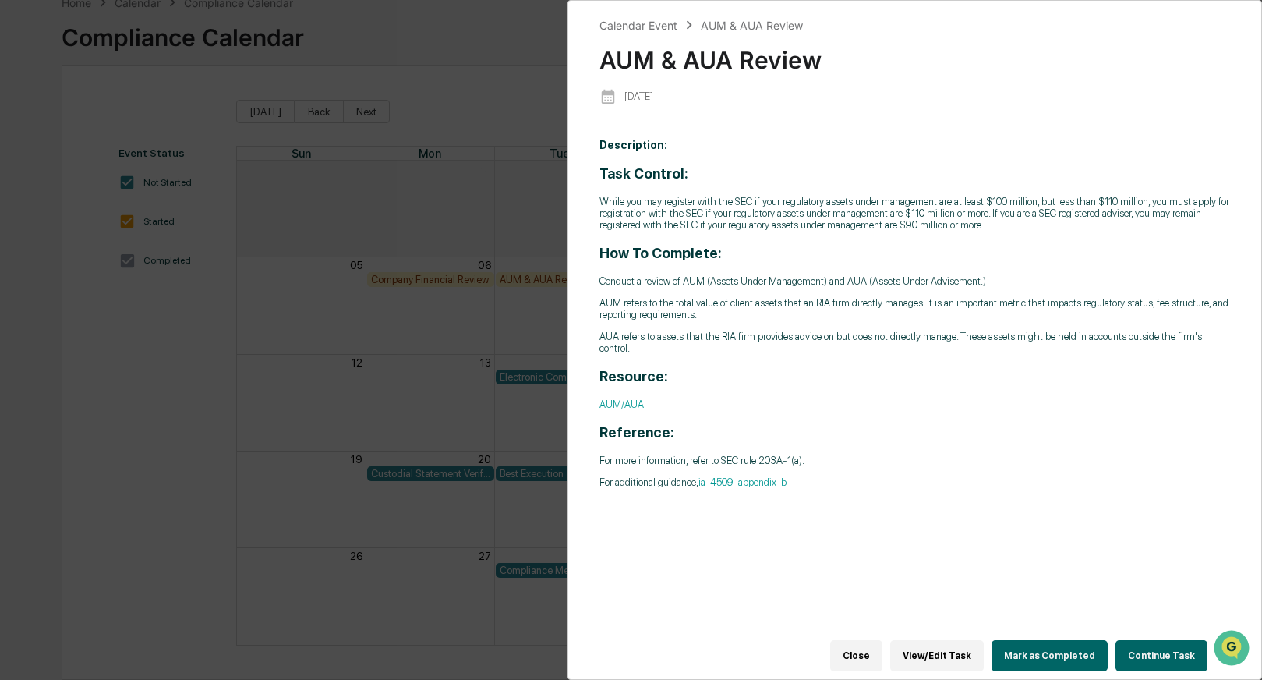
click at [1144, 645] on button "Continue Task" at bounding box center [1161, 655] width 92 height 31
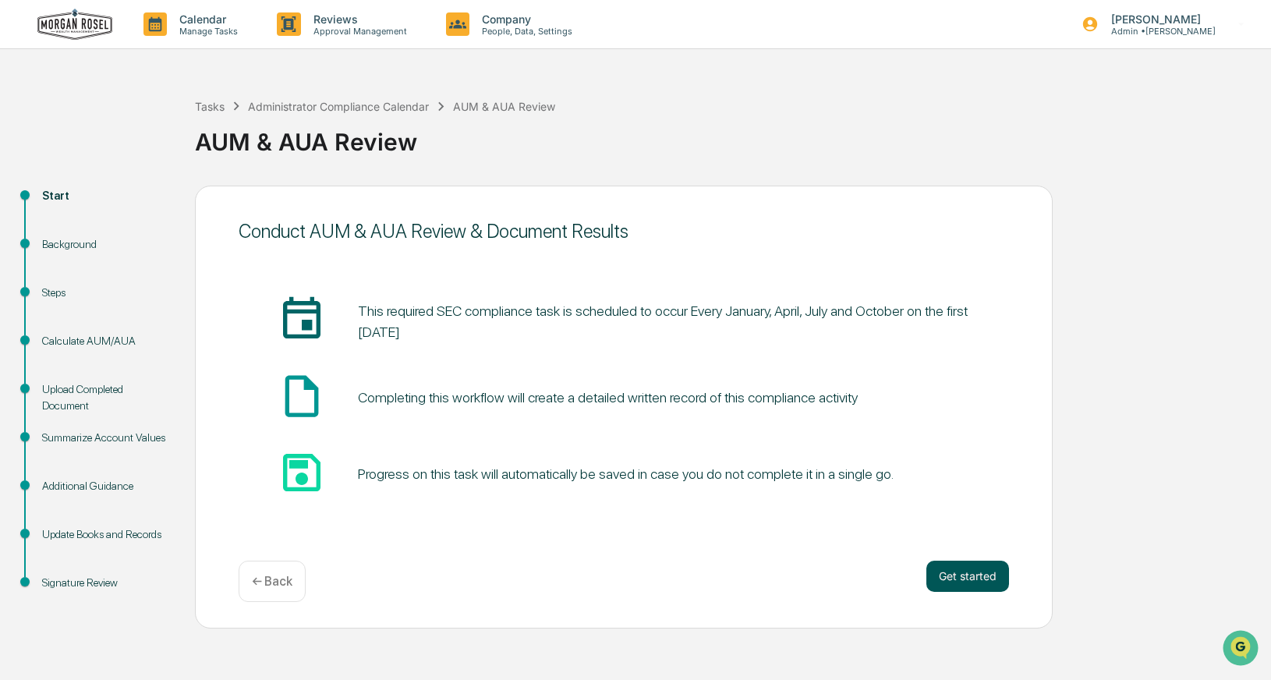
click at [970, 582] on button "Get started" at bounding box center [967, 575] width 83 height 31
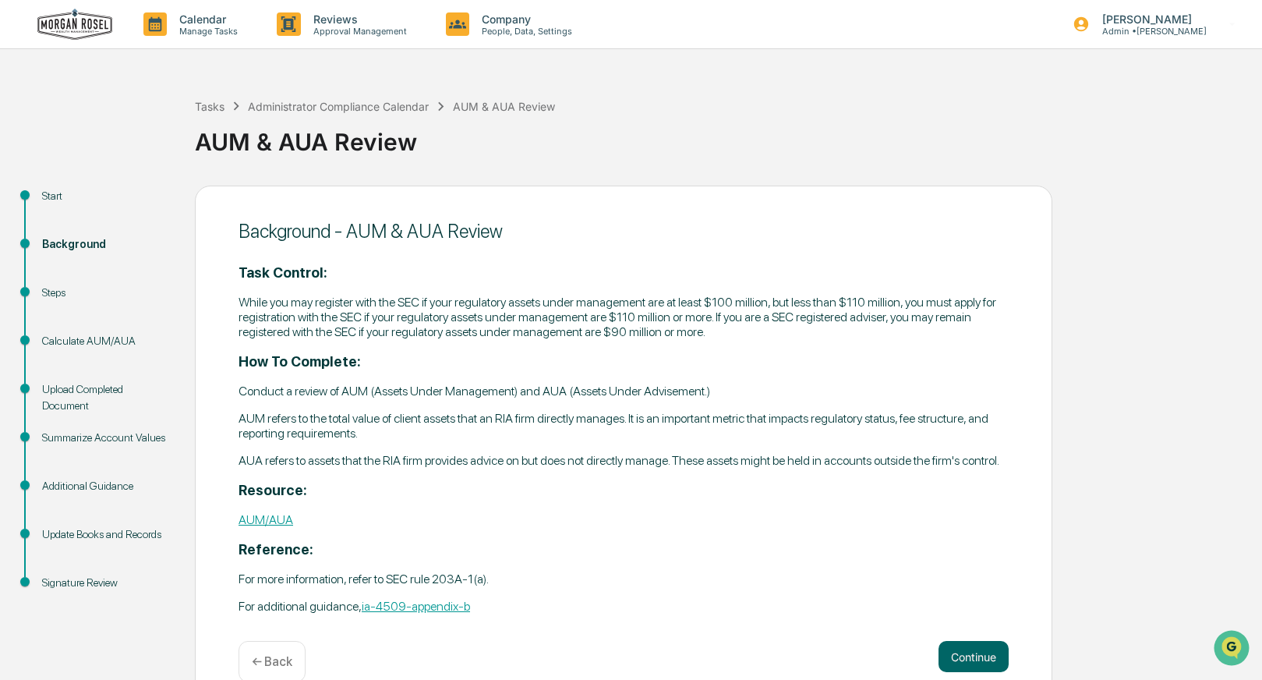
click at [152, 245] on div "Background" at bounding box center [106, 244] width 128 height 16
click at [293, 109] on div "Administrator Compliance Calendar" at bounding box center [338, 106] width 181 height 13
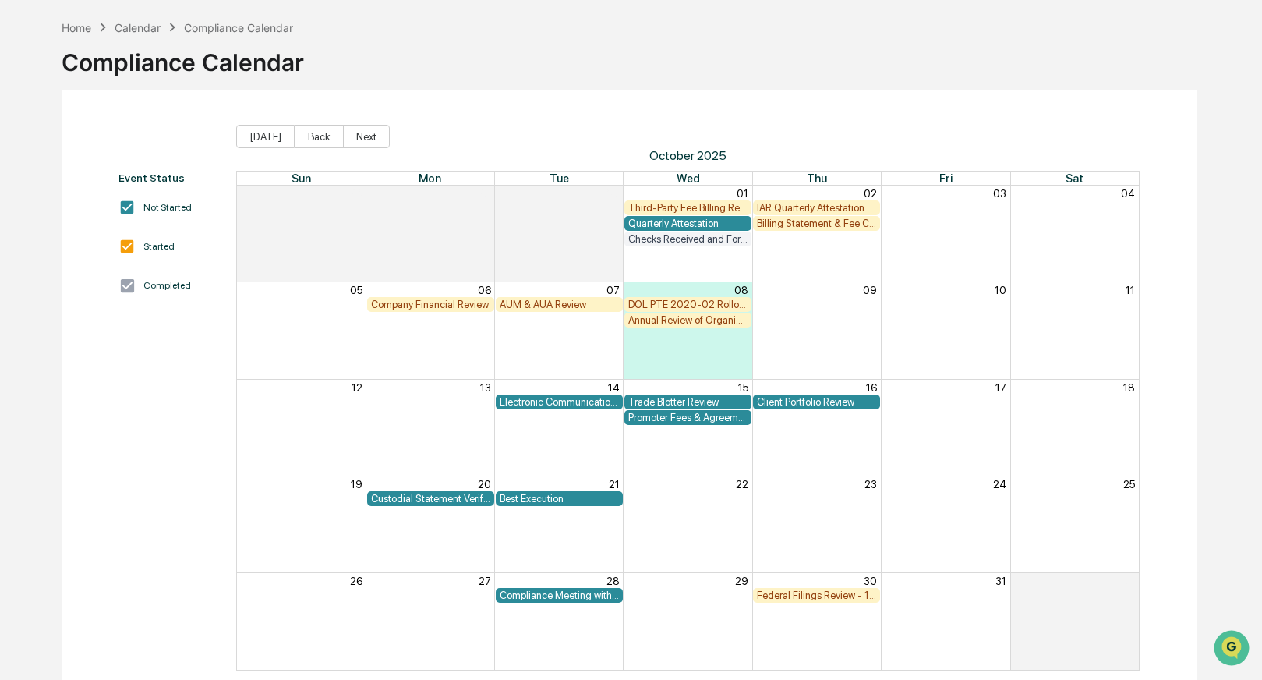
scroll to position [69, 0]
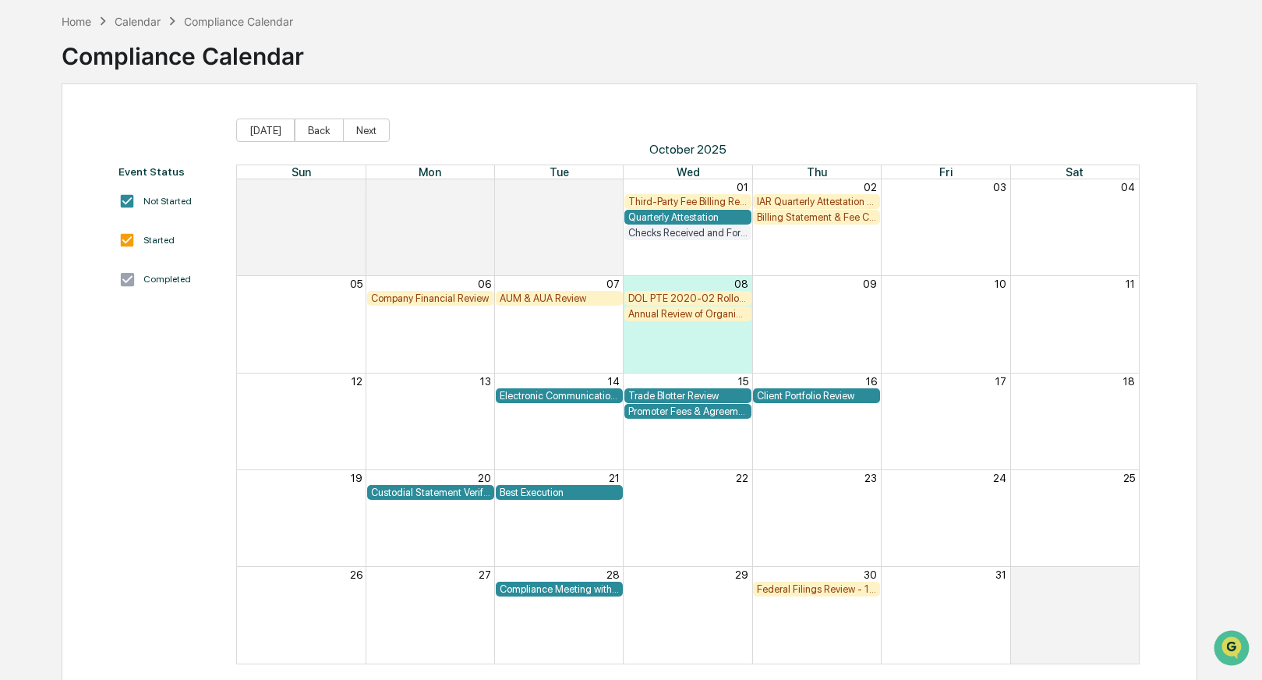
click at [804, 250] on div "Month View" at bounding box center [816, 227] width 129 height 96
click at [679, 311] on div "Annual Review of Organizational Documents" at bounding box center [687, 314] width 119 height 12
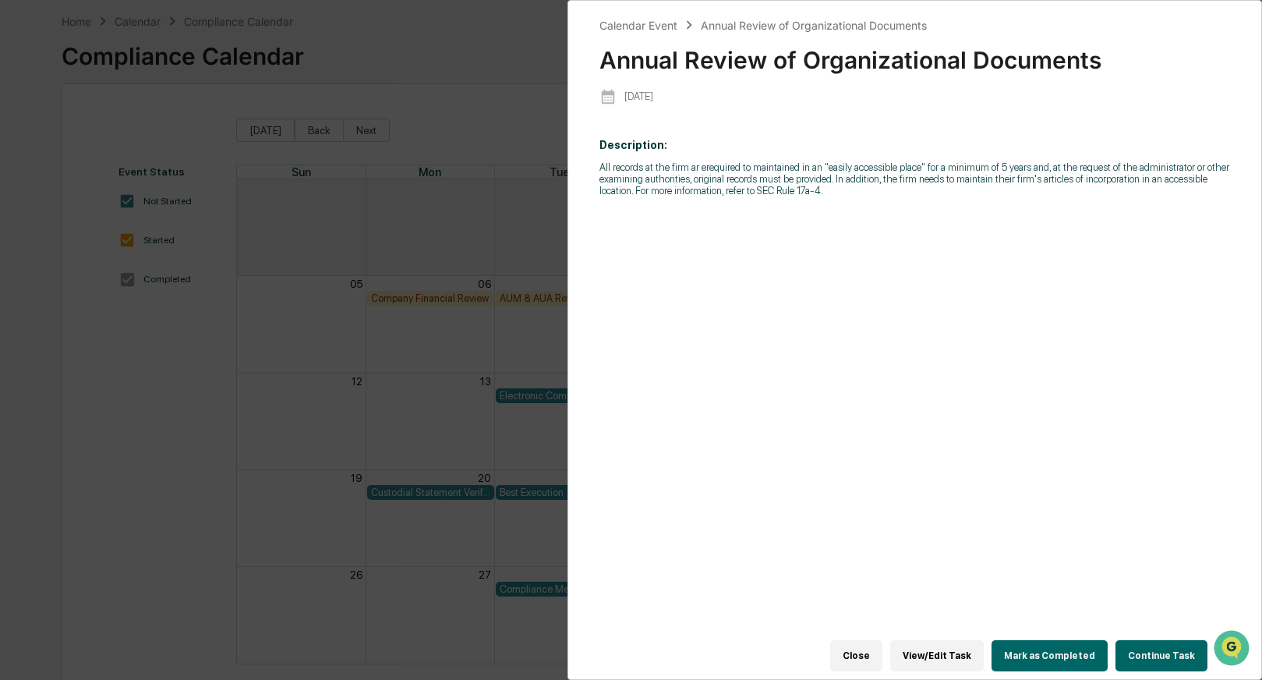
click at [1150, 640] on button "Continue Task" at bounding box center [1161, 655] width 92 height 31
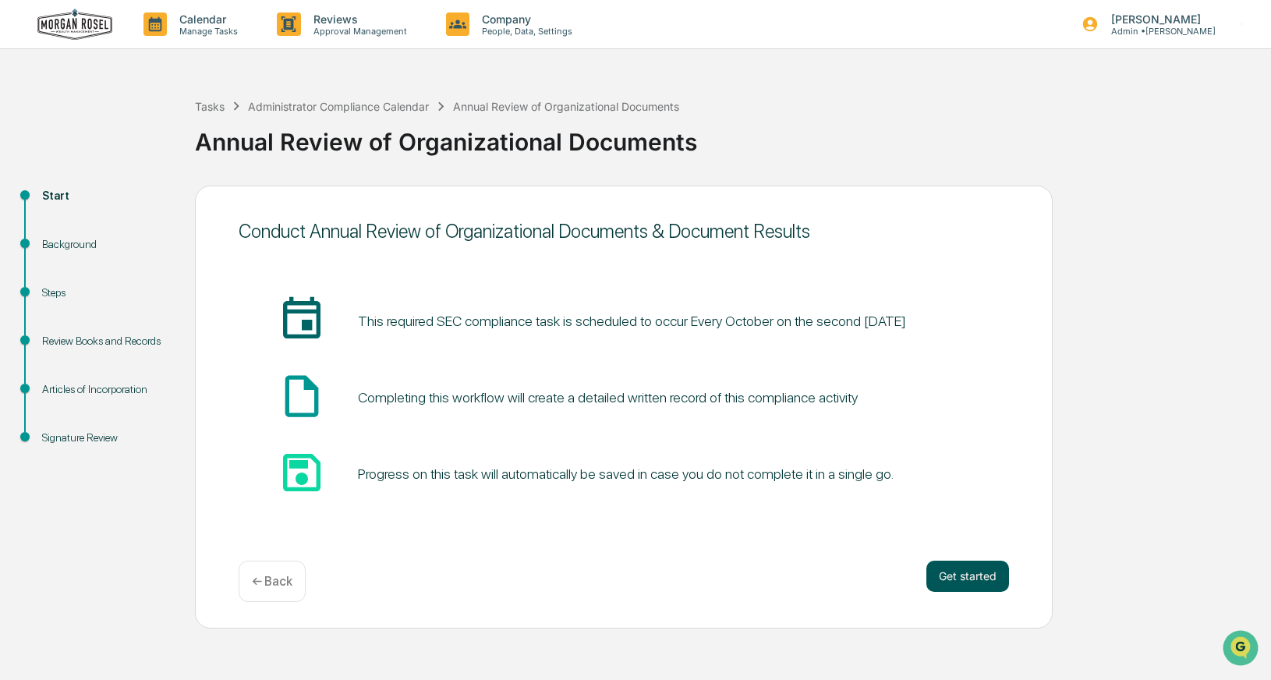
click at [960, 583] on button "Get started" at bounding box center [967, 575] width 83 height 31
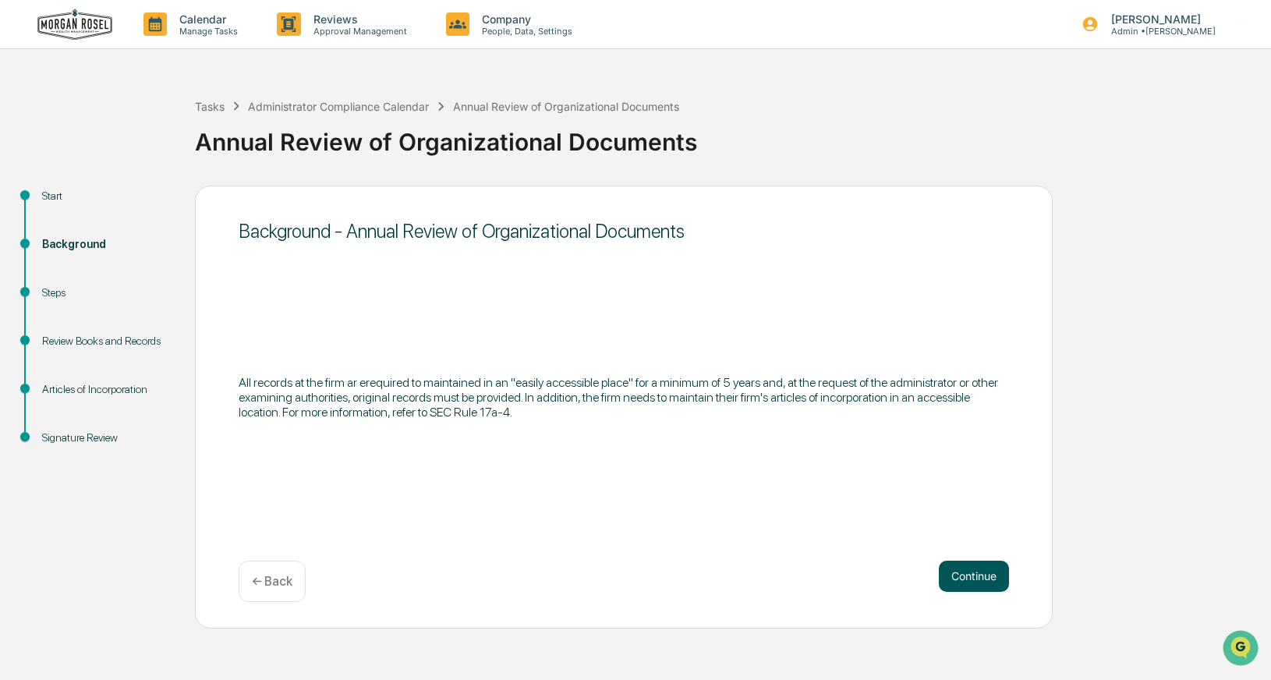
click at [960, 581] on button "Continue" at bounding box center [973, 575] width 70 height 31
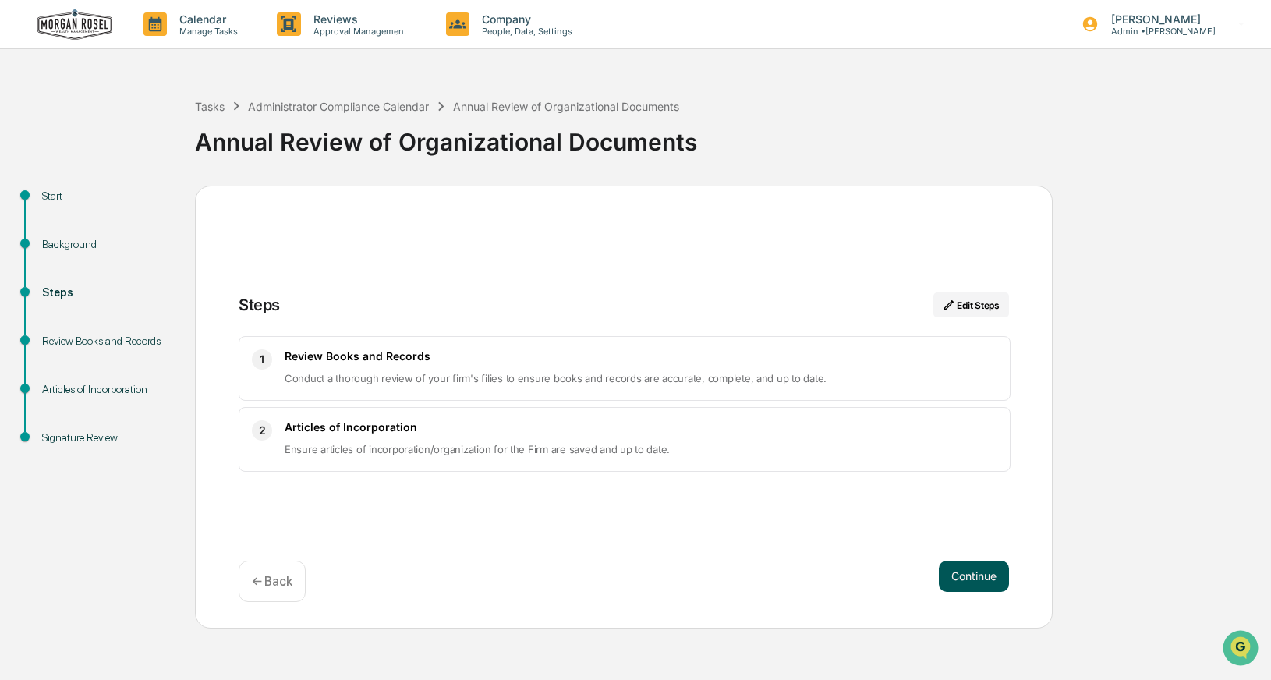
click at [960, 581] on button "Continue" at bounding box center [973, 575] width 70 height 31
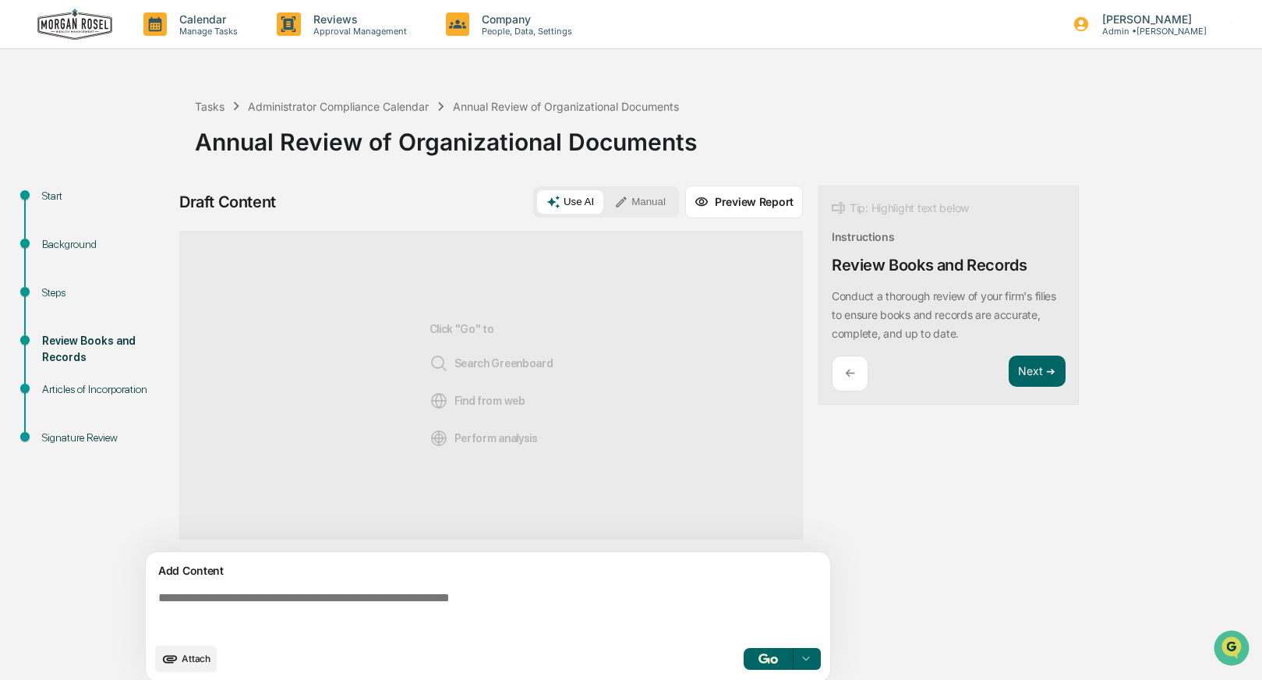
click at [650, 198] on button "Manual" at bounding box center [640, 201] width 70 height 23
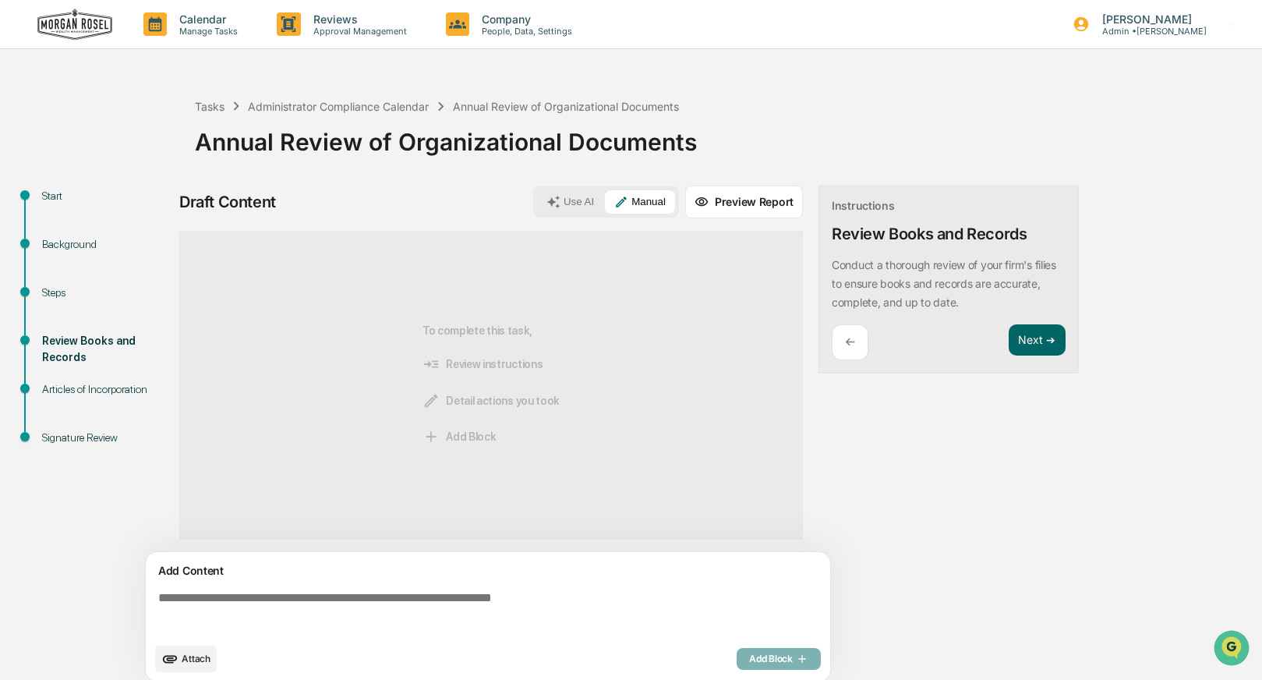
click at [182, 659] on span "Attach" at bounding box center [196, 658] width 29 height 12
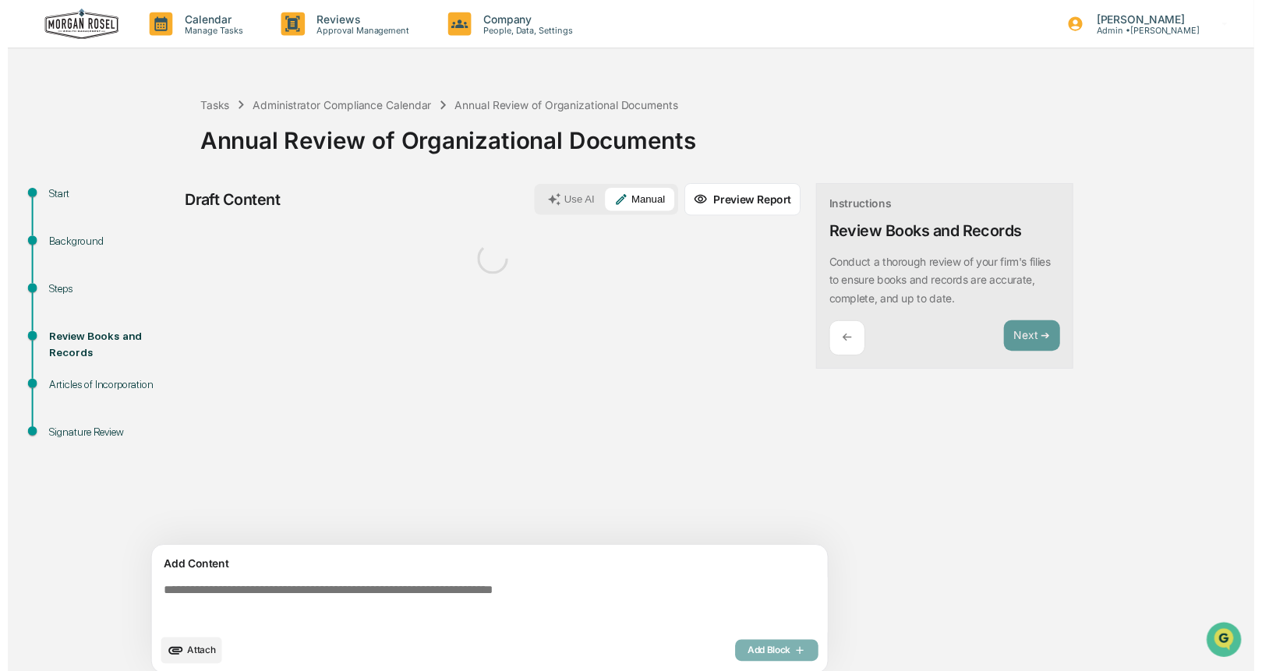
scroll to position [12, 0]
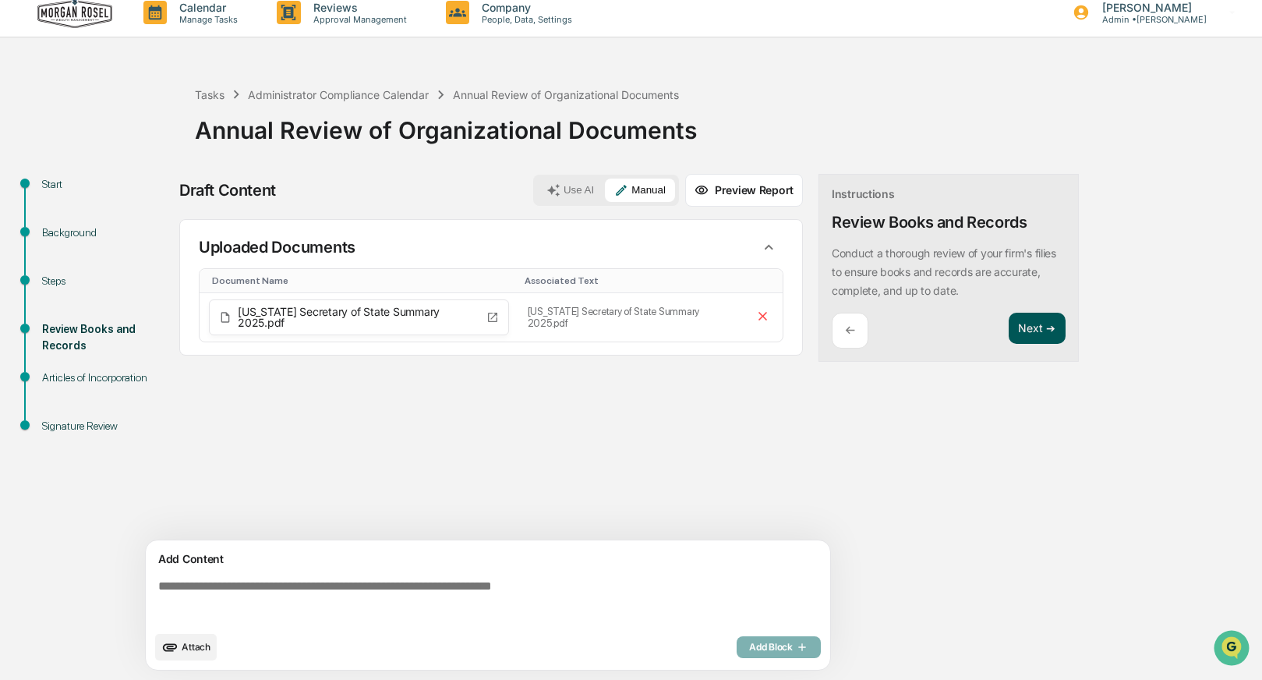
click at [1023, 327] on button "Next ➔" at bounding box center [1037, 329] width 57 height 32
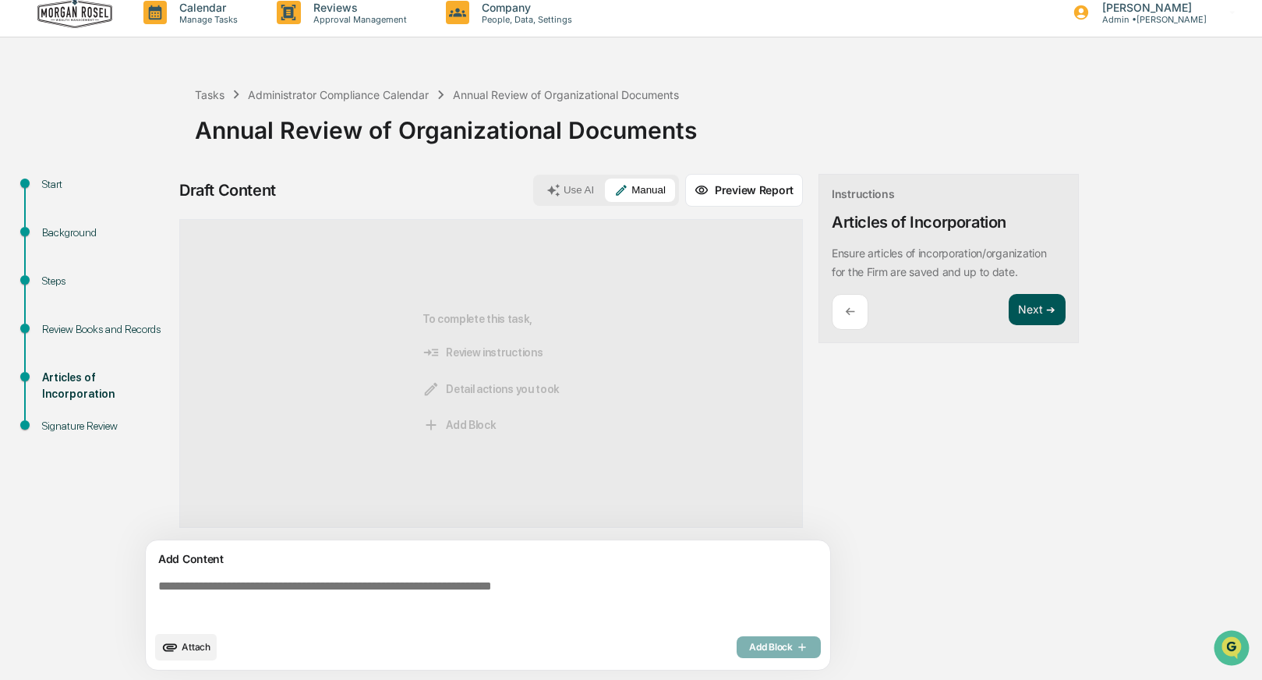
click at [1034, 314] on button "Next ➔" at bounding box center [1037, 310] width 57 height 32
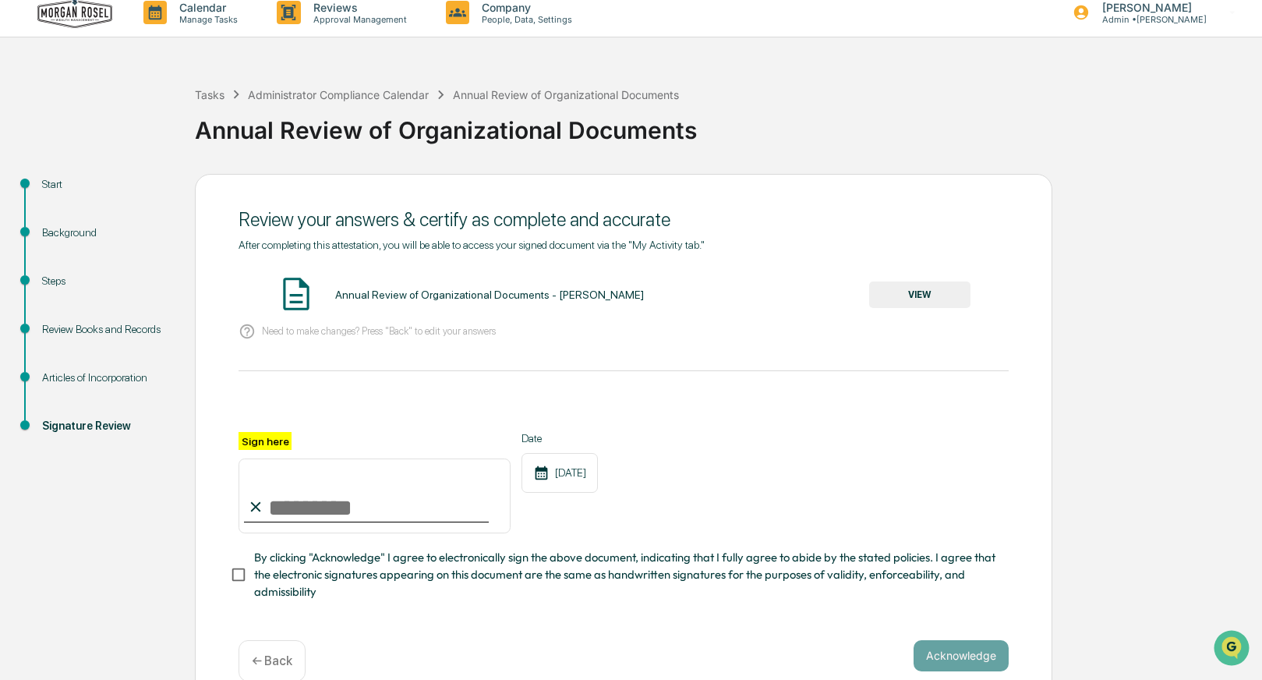
click at [942, 299] on button "VIEW" at bounding box center [919, 294] width 101 height 27
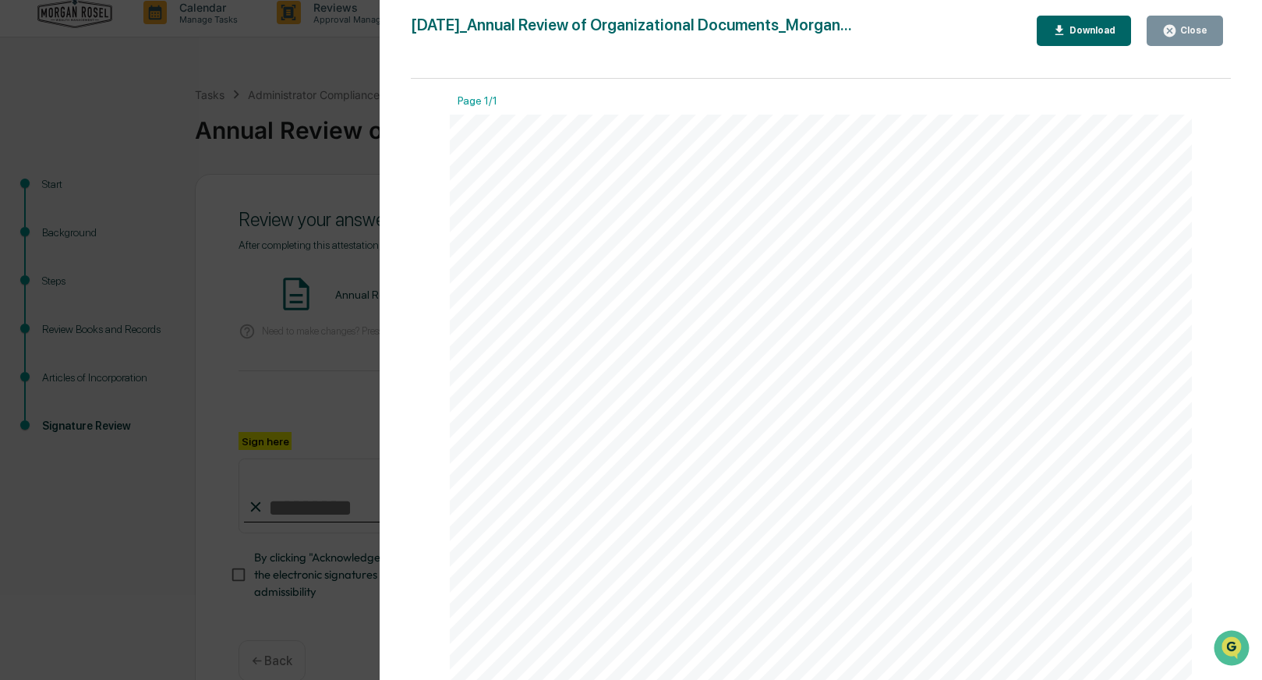
click at [1180, 35] on div "Close" at bounding box center [1192, 30] width 30 height 11
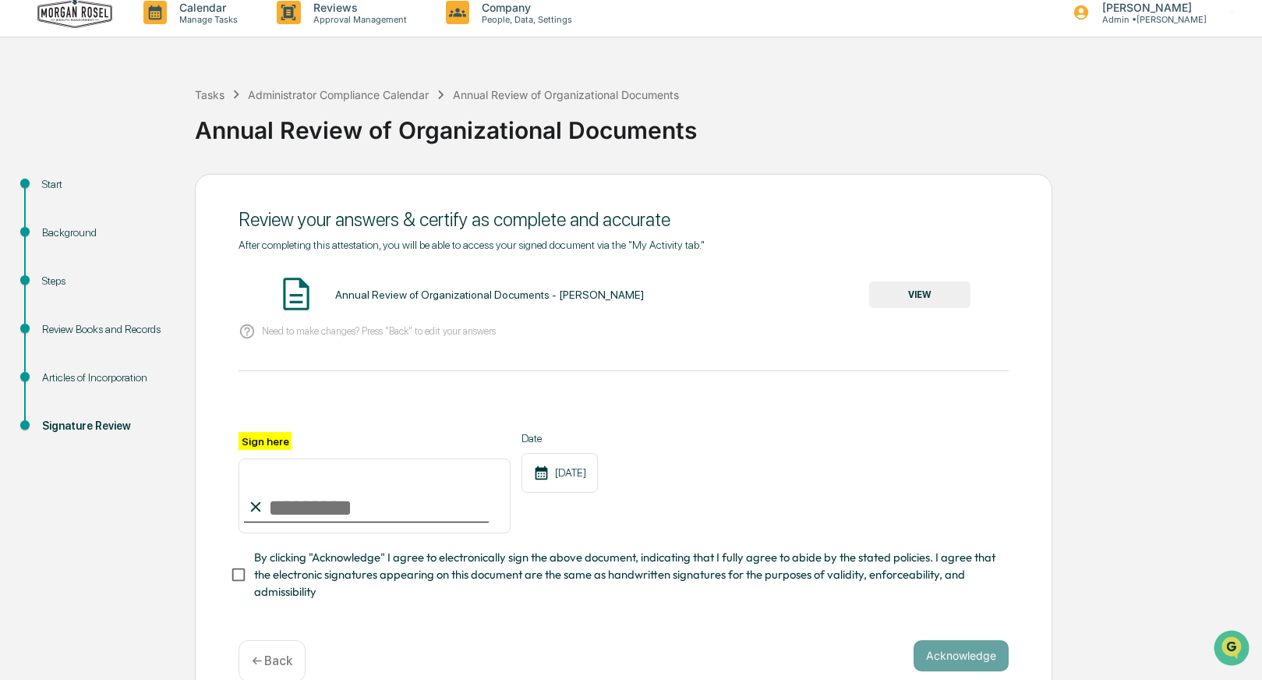
click at [339, 507] on input "Sign here" at bounding box center [375, 495] width 272 height 75
type input "**********"
click at [988, 652] on button "Acknowledge" at bounding box center [961, 655] width 95 height 31
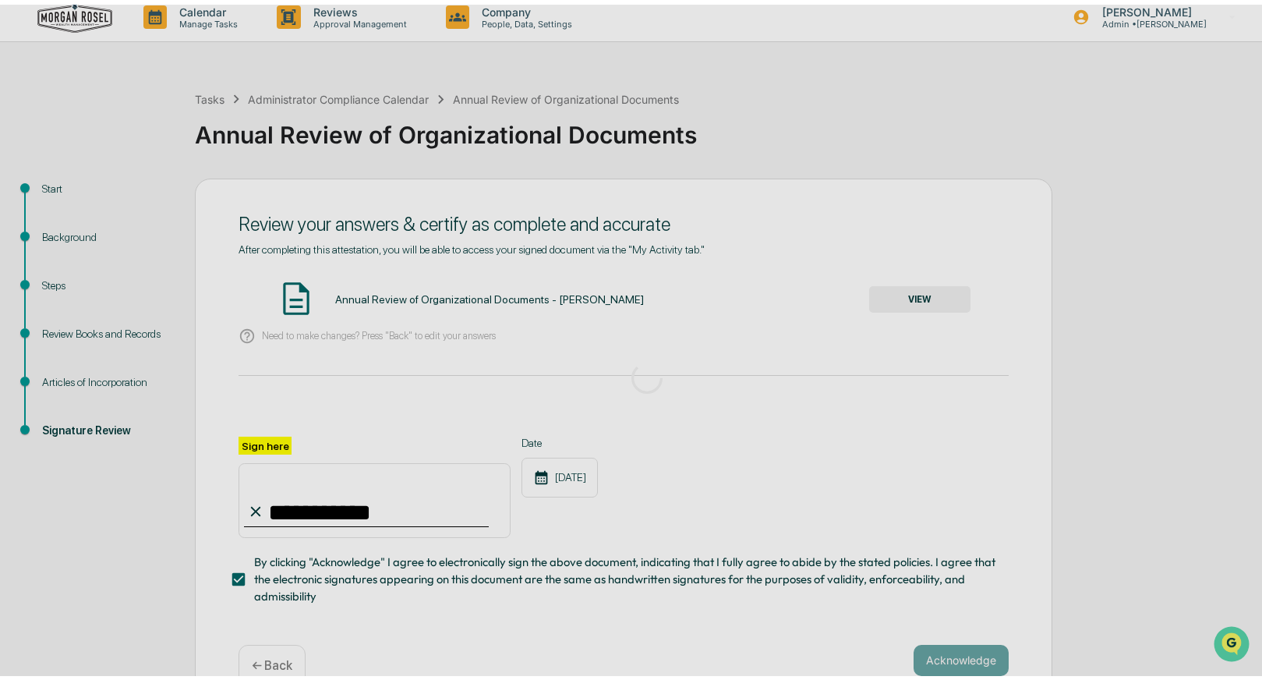
scroll to position [0, 0]
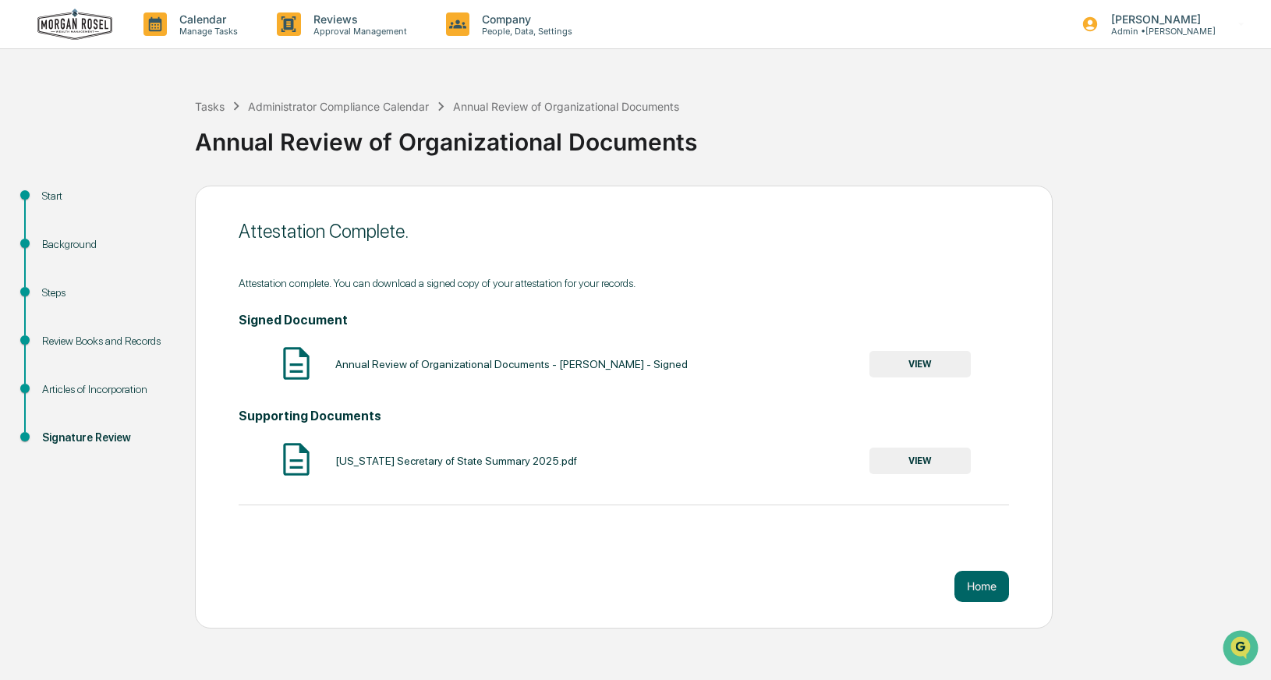
click at [896, 361] on button "VIEW" at bounding box center [919, 364] width 101 height 27
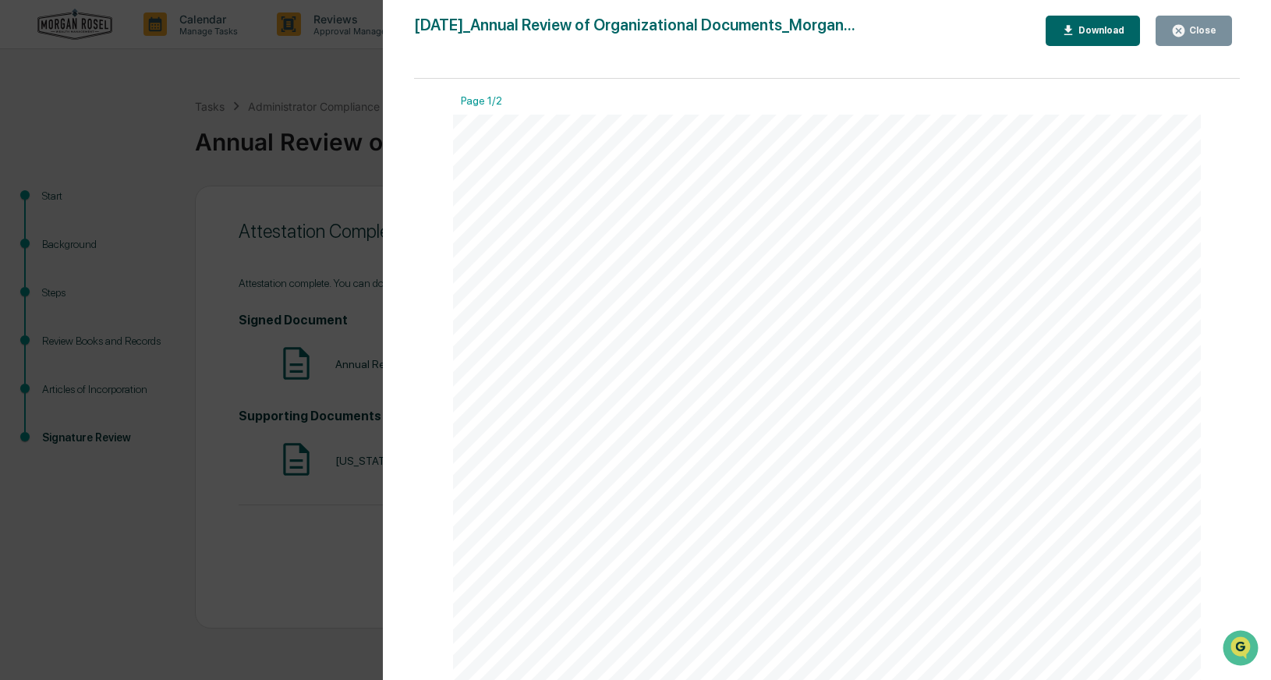
click at [1098, 31] on div "Download" at bounding box center [1099, 30] width 49 height 11
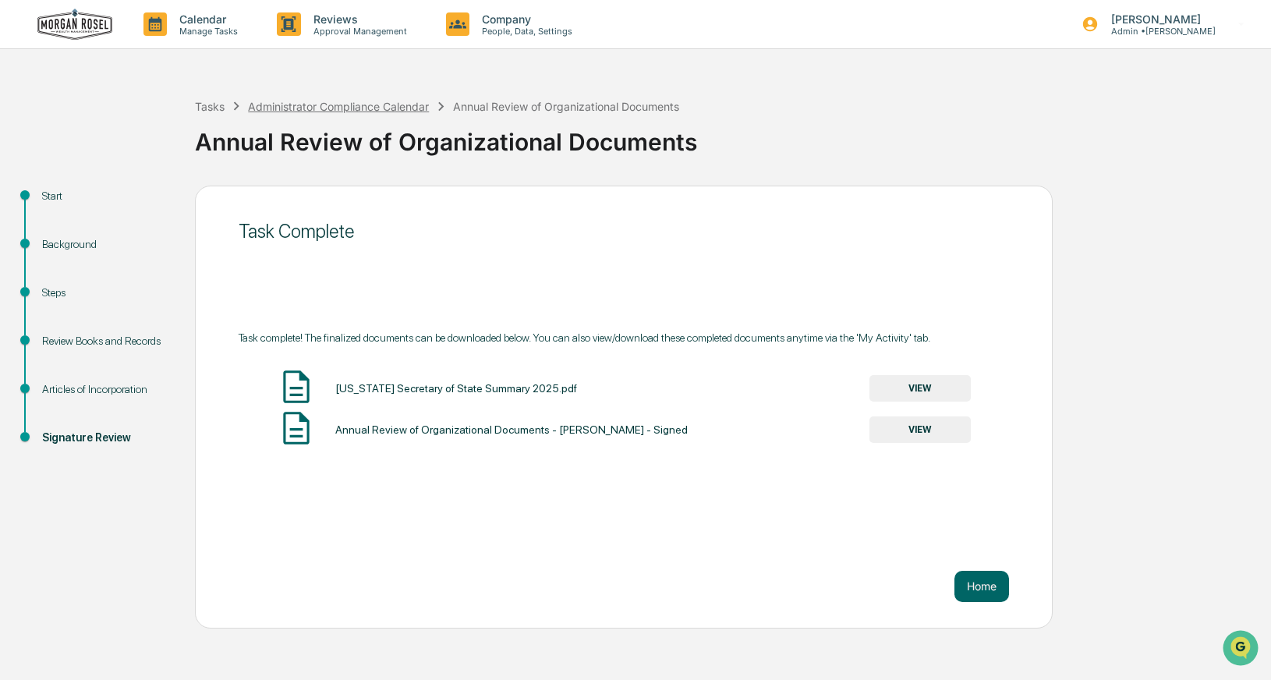
click at [342, 108] on div "Administrator Compliance Calendar" at bounding box center [338, 106] width 181 height 13
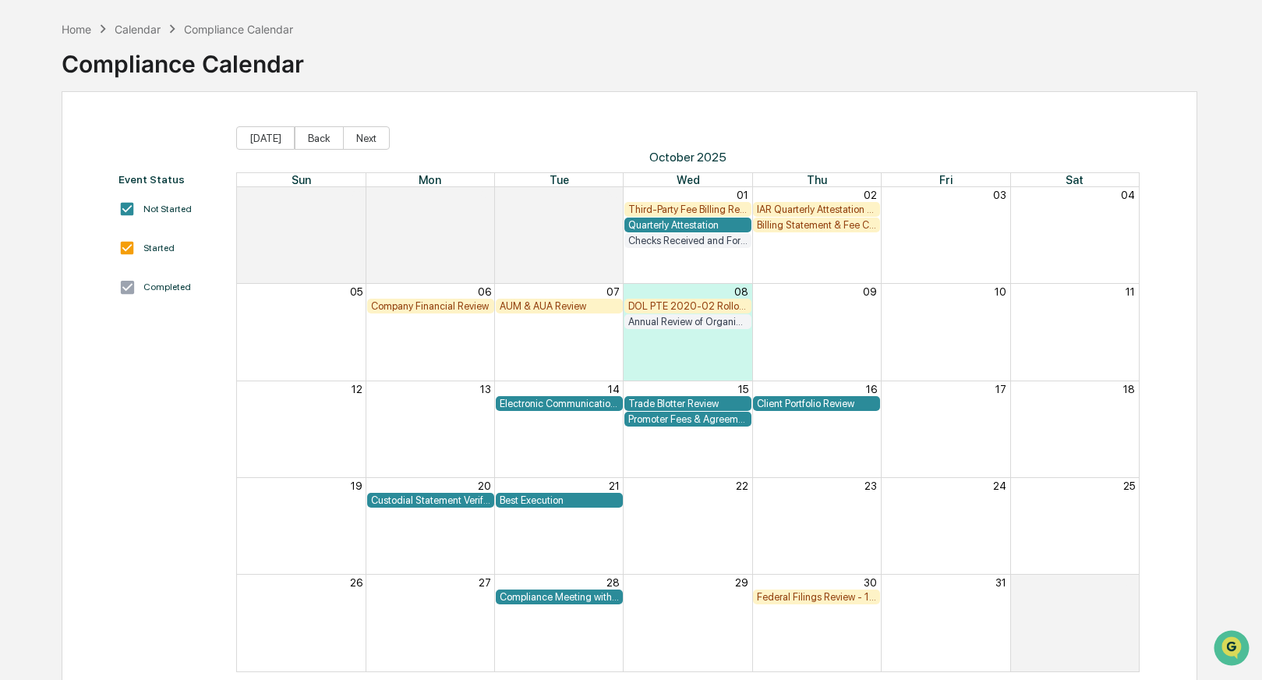
scroll to position [64, 0]
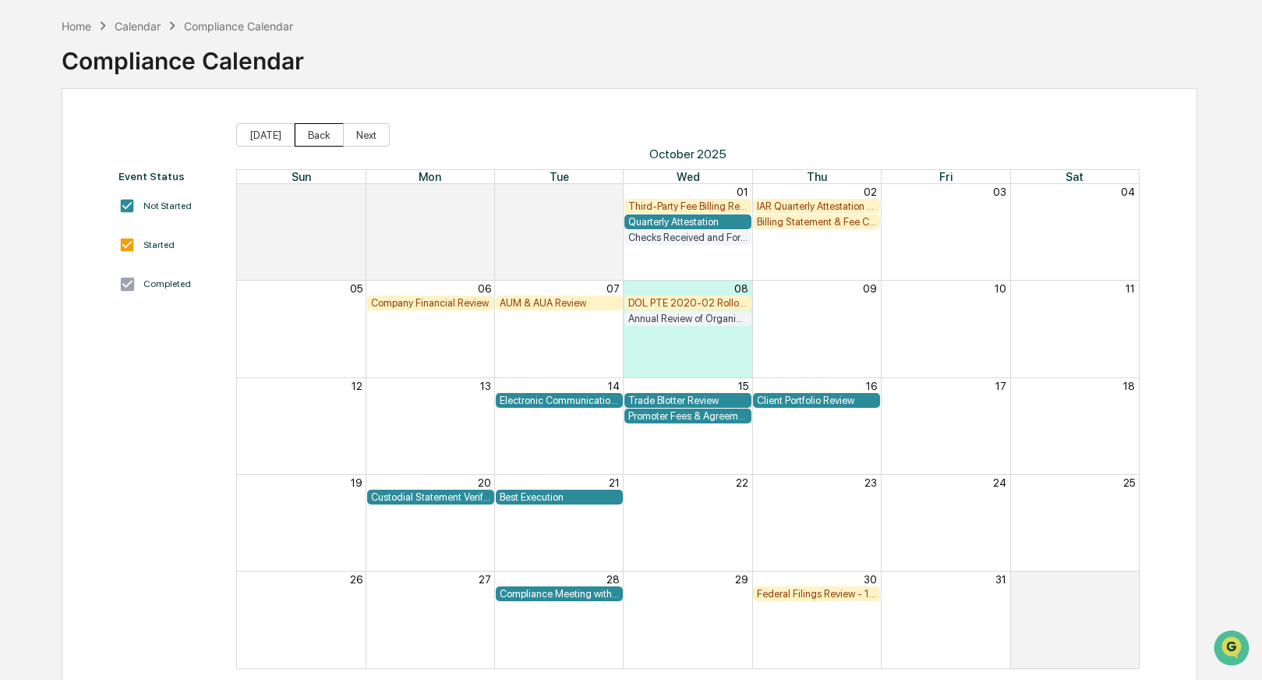
click at [322, 136] on button "Back" at bounding box center [319, 134] width 49 height 23
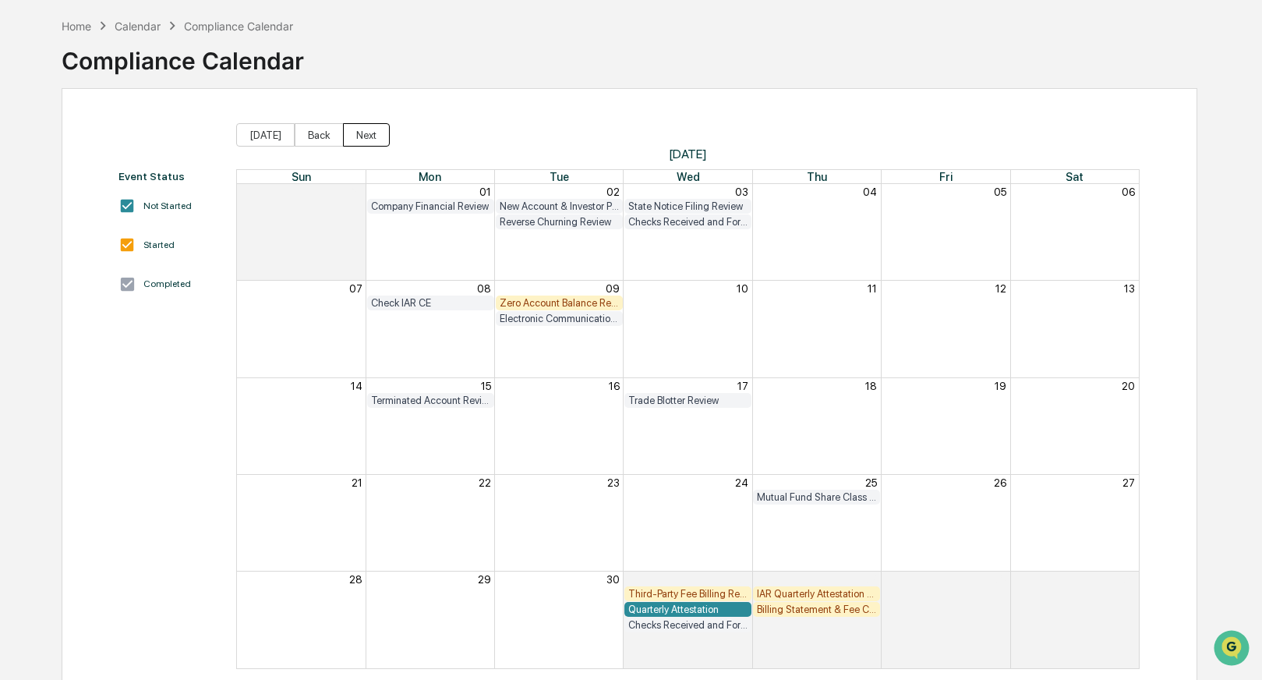
click at [374, 136] on button "Next" at bounding box center [366, 134] width 47 height 23
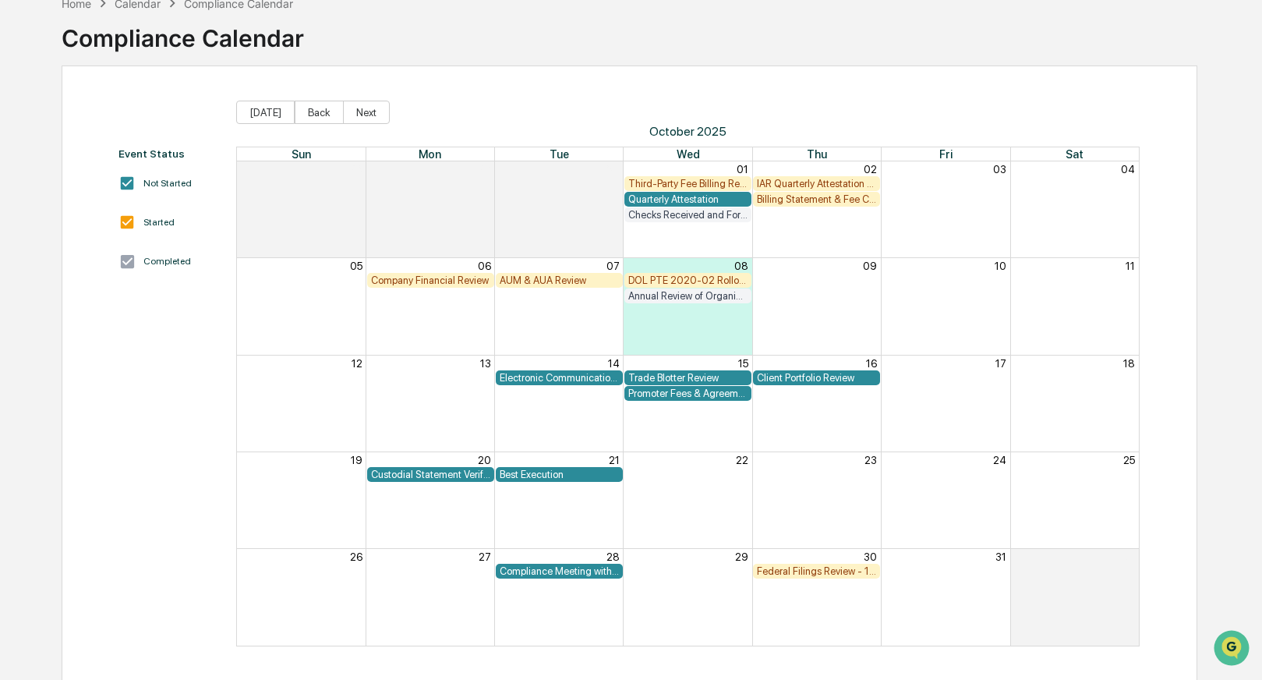
scroll to position [87, 0]
click at [774, 376] on div "Client Portfolio Review" at bounding box center [816, 377] width 119 height 12
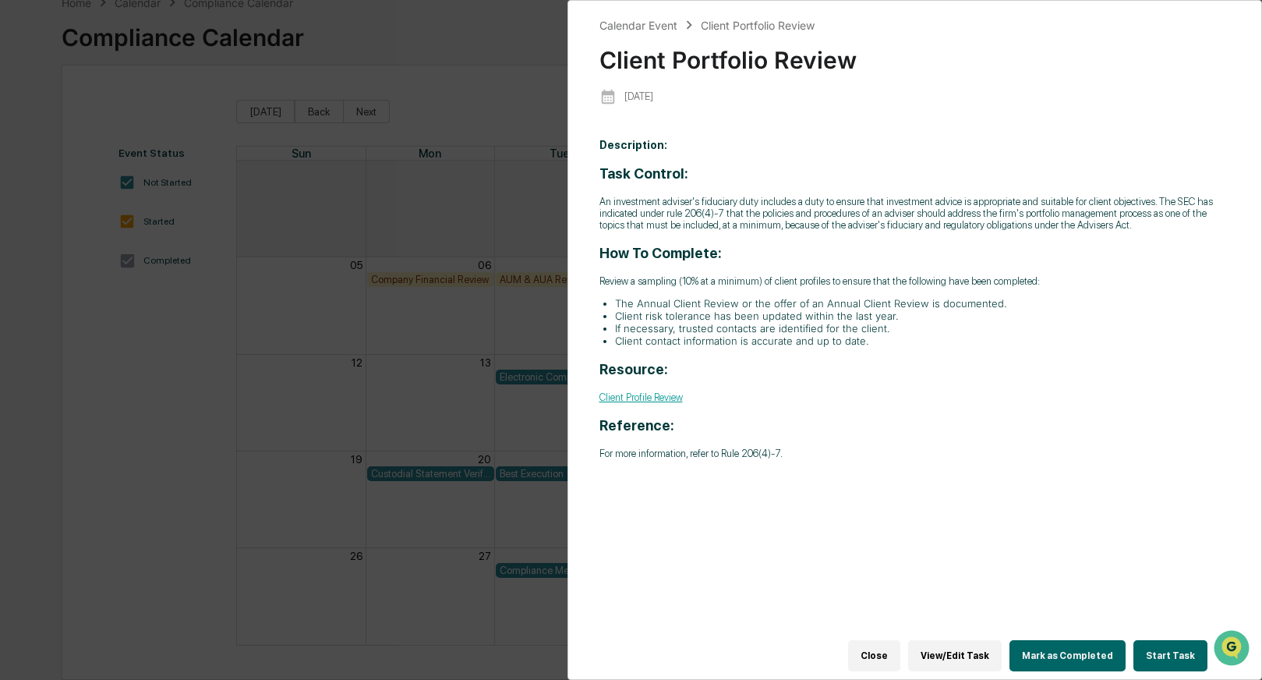
click at [1156, 640] on button "Start Task" at bounding box center [1170, 655] width 74 height 31
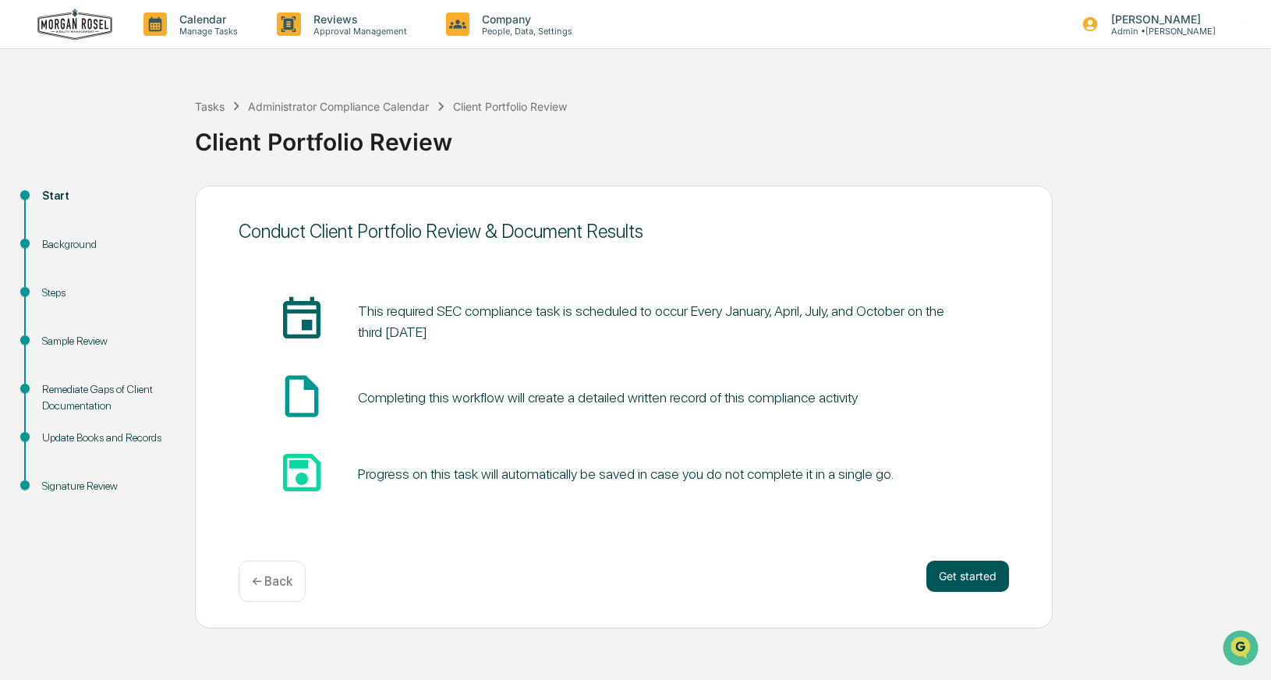
click at [971, 577] on button "Get started" at bounding box center [967, 575] width 83 height 31
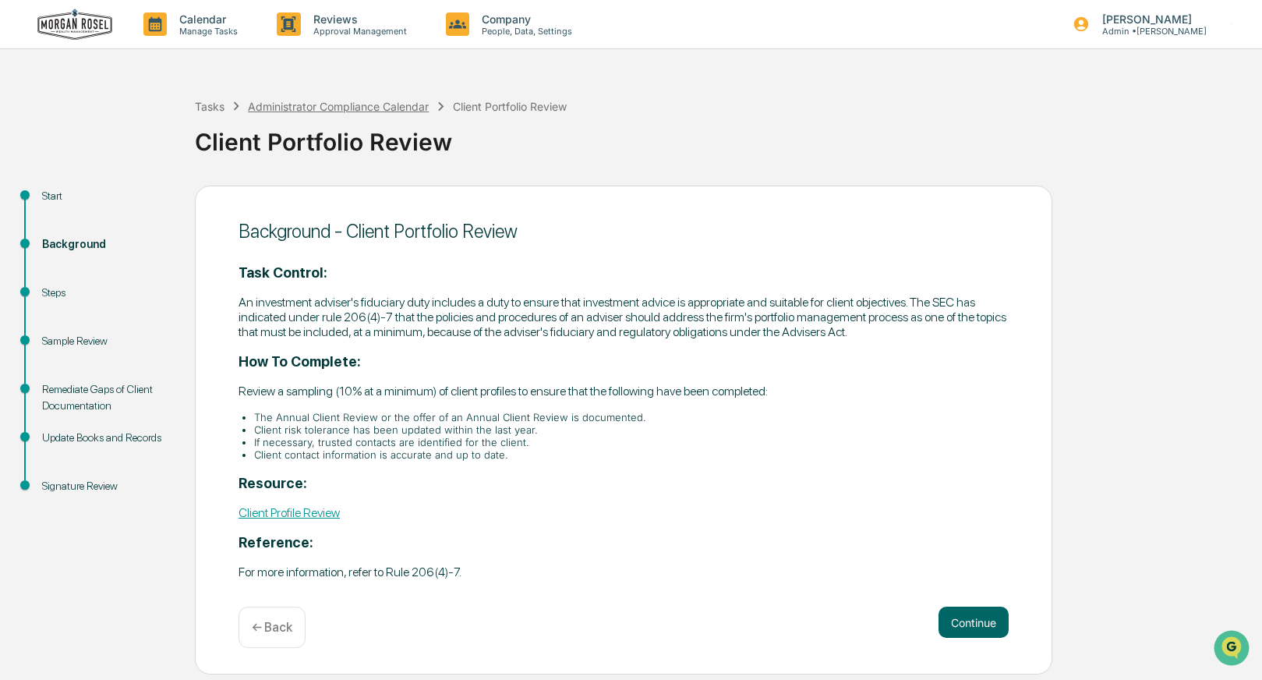
click at [323, 108] on div "Administrator Compliance Calendar" at bounding box center [338, 106] width 181 height 13
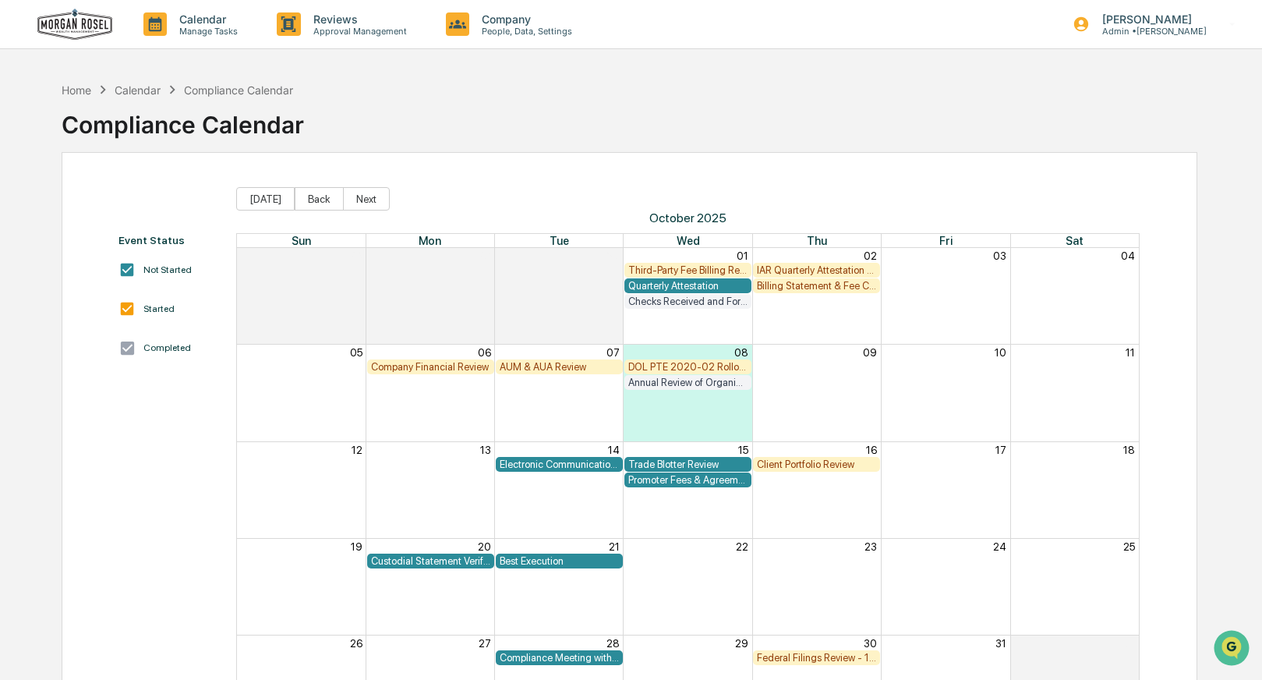
click at [842, 395] on div "Month View" at bounding box center [816, 393] width 129 height 96
click at [1142, 30] on p "Admin • Morgan Rosel" at bounding box center [1148, 31] width 117 height 11
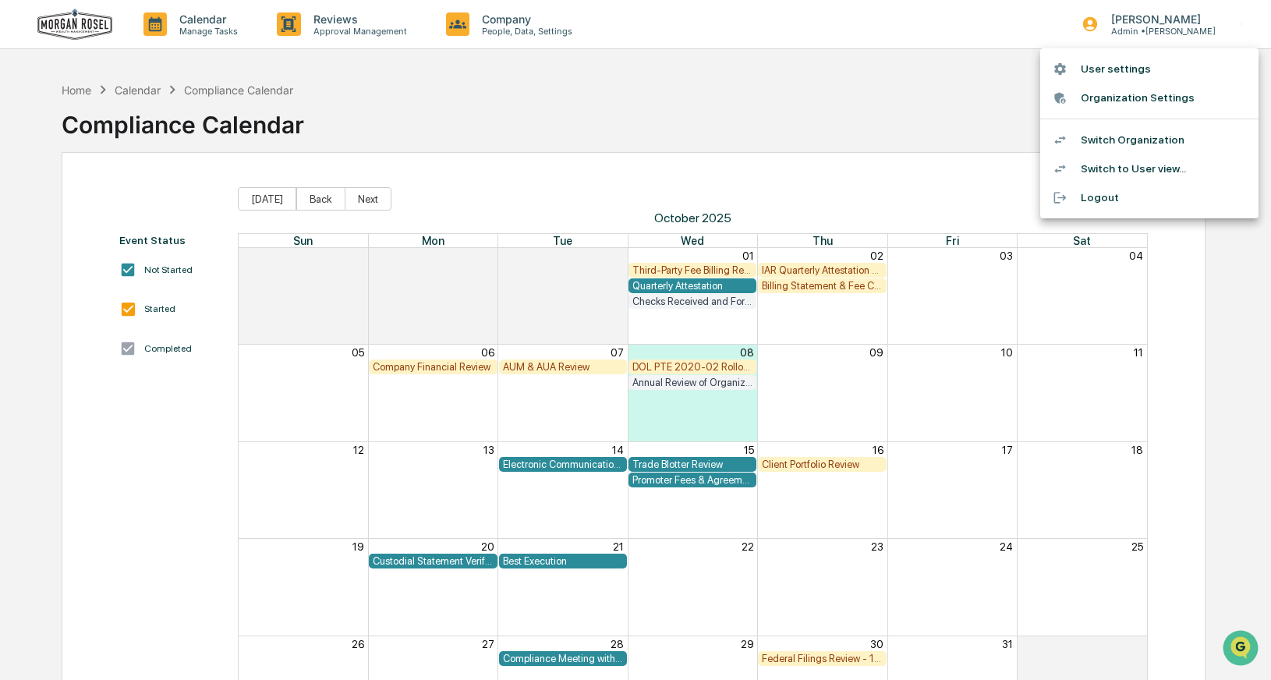
click at [1135, 133] on li "Switch Organization" at bounding box center [1149, 139] width 218 height 29
